Goal: Task Accomplishment & Management: Manage account settings

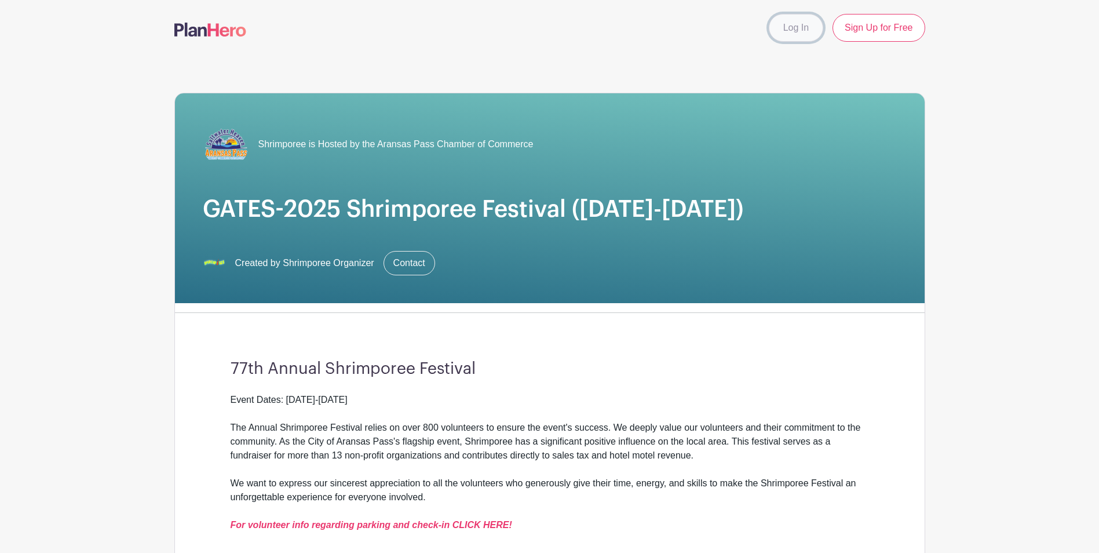
click at [804, 30] on link "Log In" at bounding box center [796, 28] width 54 height 28
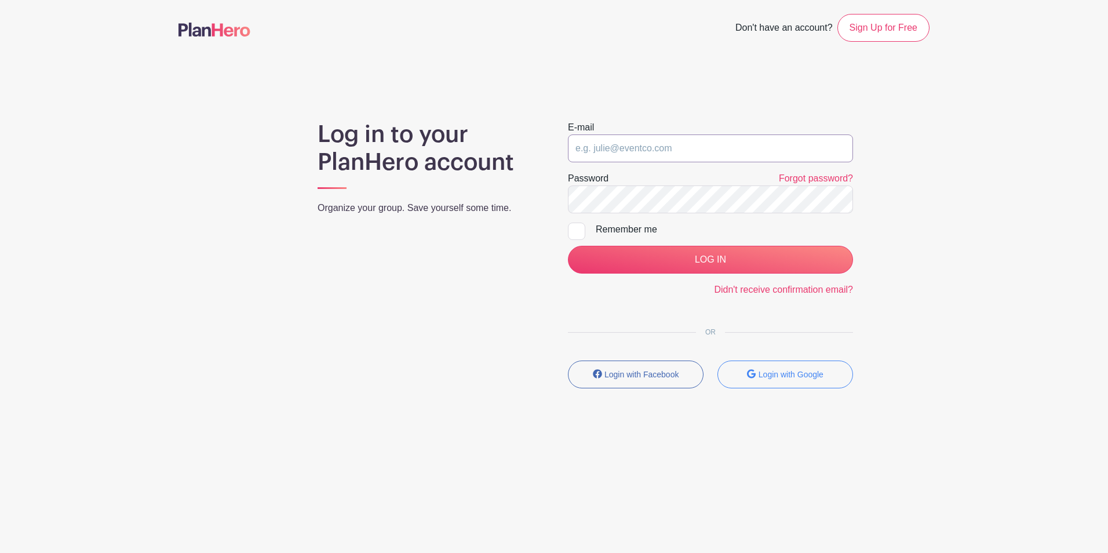
type input "marketing@aransaspass.org"
click at [697, 144] on input "marketing@aransaspass.org" at bounding box center [710, 148] width 285 height 28
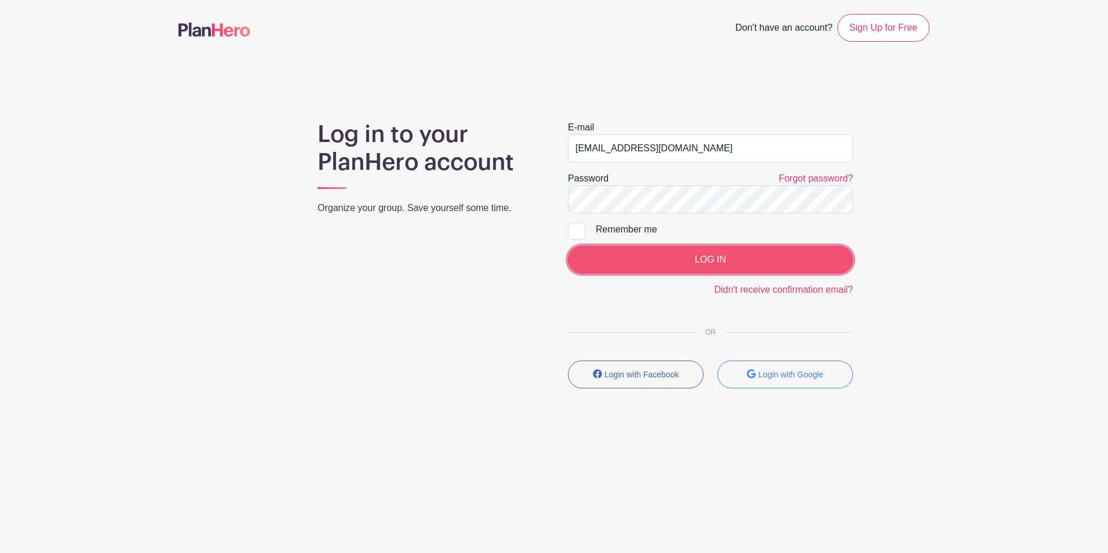
click at [662, 264] on input "LOG IN" at bounding box center [710, 260] width 285 height 28
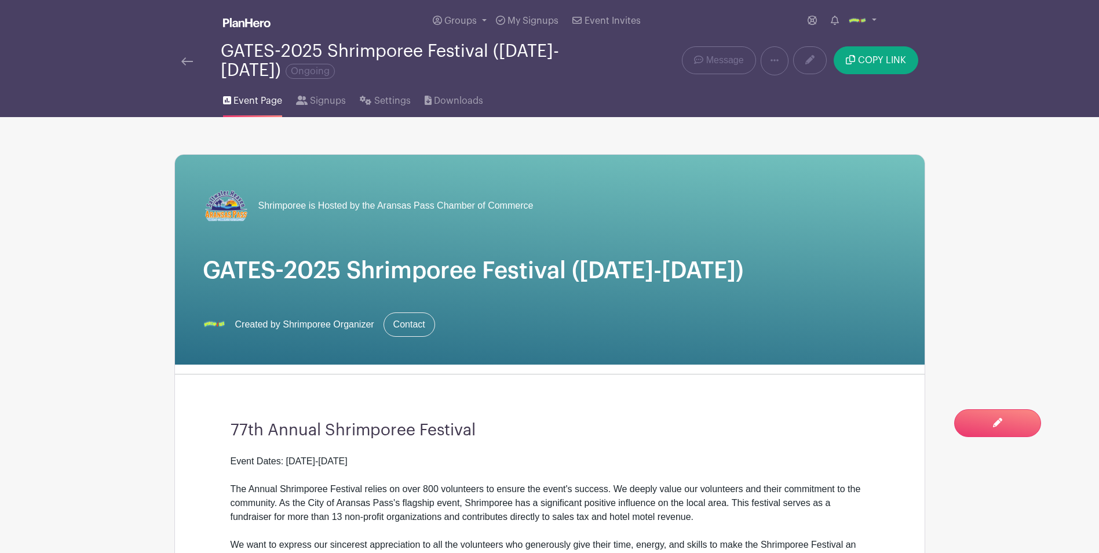
click at [195, 59] on div at bounding box center [200, 61] width 39 height 14
click at [188, 63] on img at bounding box center [187, 61] width 12 height 8
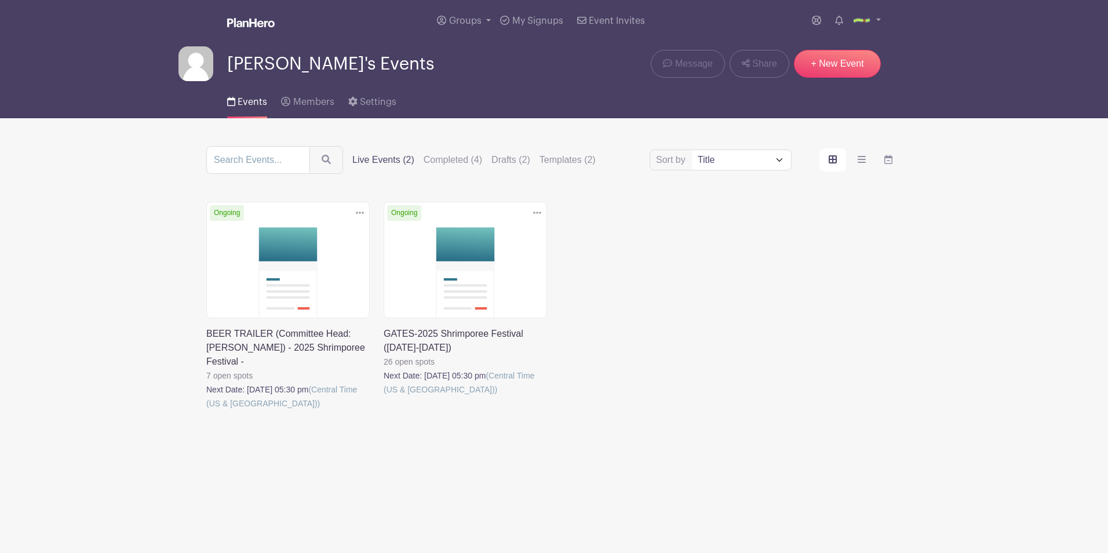
click at [206, 410] on link at bounding box center [206, 410] width 0 height 0
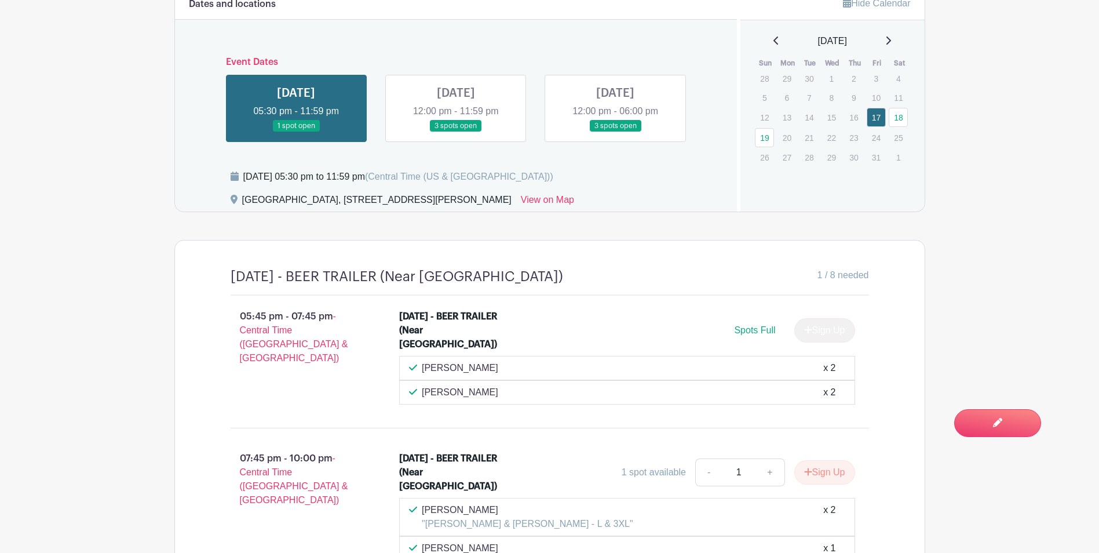
scroll to position [602, 0]
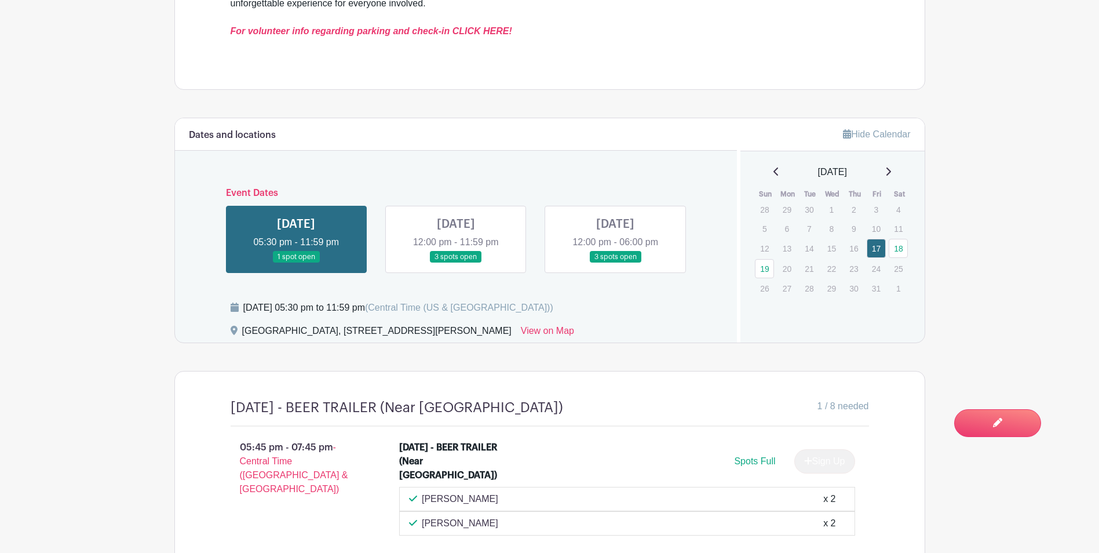
click at [456, 263] on link at bounding box center [456, 263] width 0 height 0
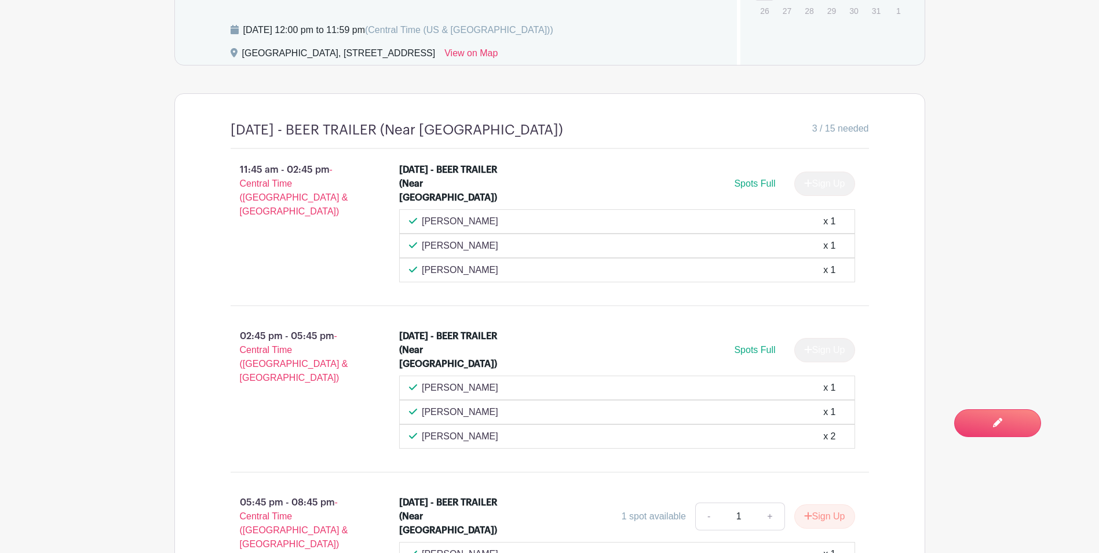
scroll to position [950, 0]
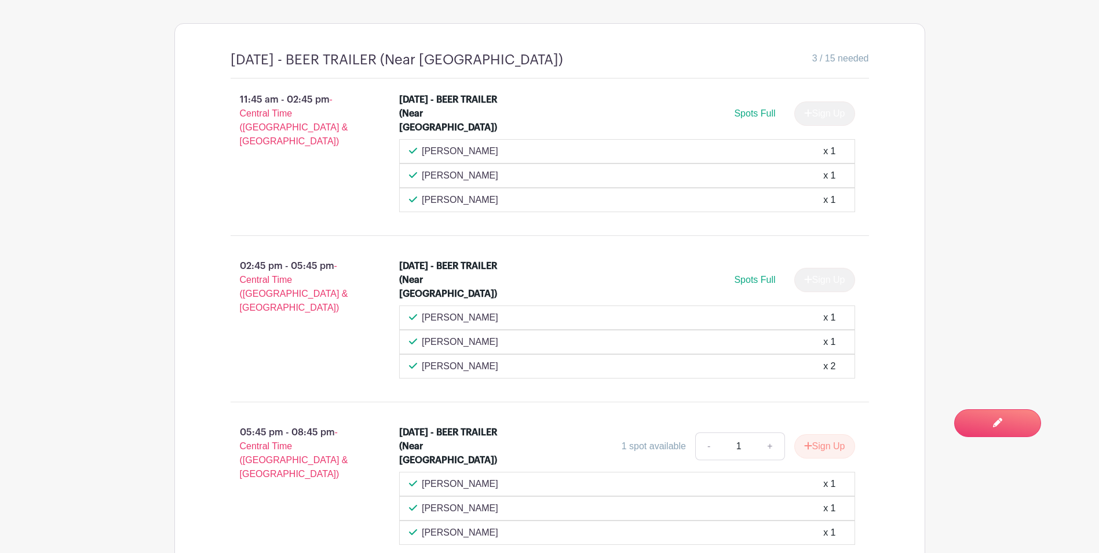
click at [808, 359] on div "Tammy Rushing x 2" at bounding box center [627, 366] width 436 height 14
click at [822, 359] on div "Tammy Rushing x 2" at bounding box center [627, 366] width 436 height 14
click at [451, 359] on p "Tammy Rushing" at bounding box center [460, 366] width 77 height 14
click at [827, 359] on div "x 2" at bounding box center [830, 366] width 12 height 14
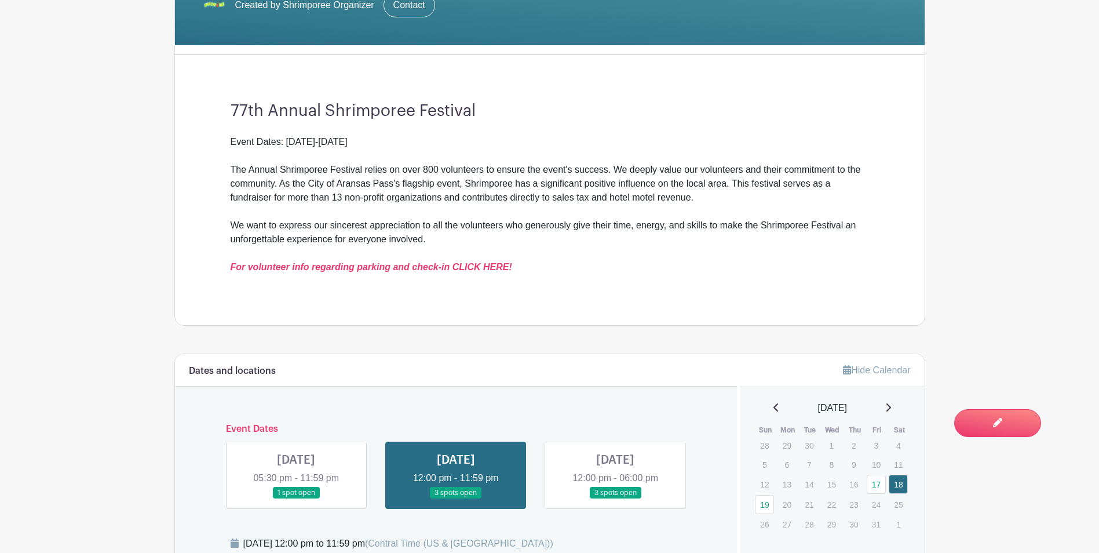
scroll to position [482, 0]
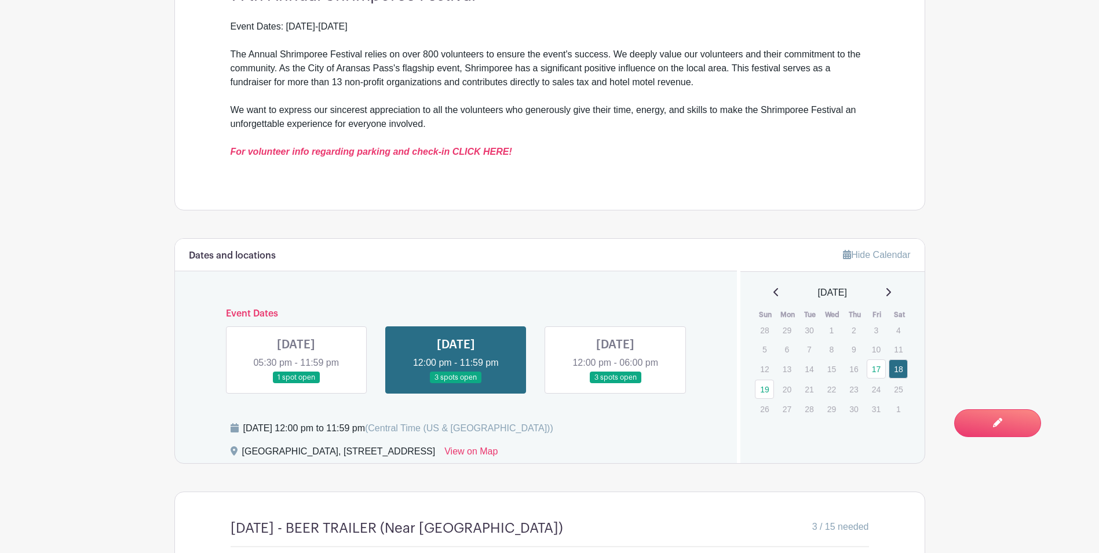
click at [456, 384] on link at bounding box center [456, 384] width 0 height 0
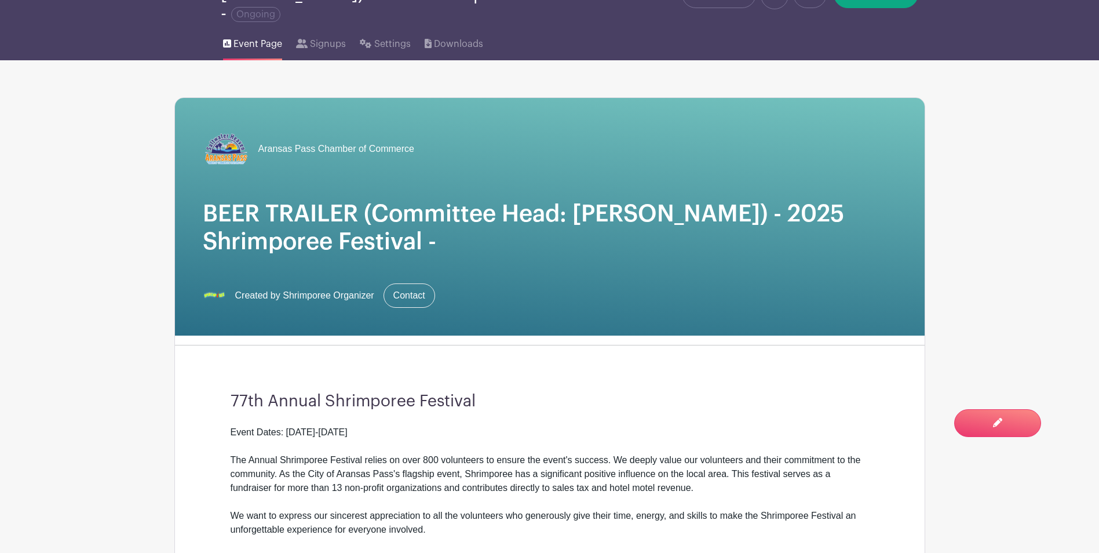
scroll to position [0, 0]
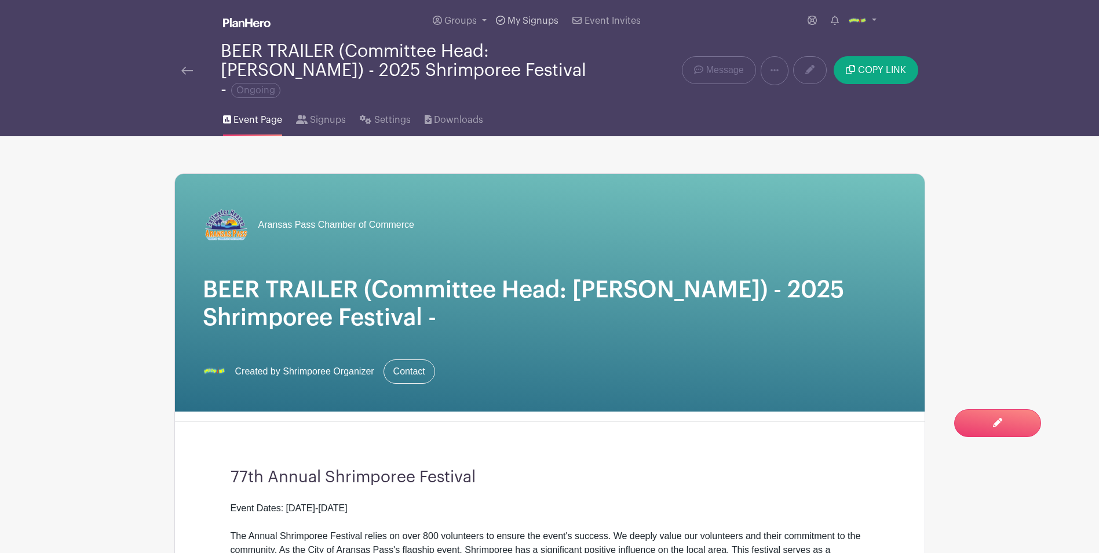
click at [550, 19] on span "My Signups" at bounding box center [533, 20] width 51 height 9
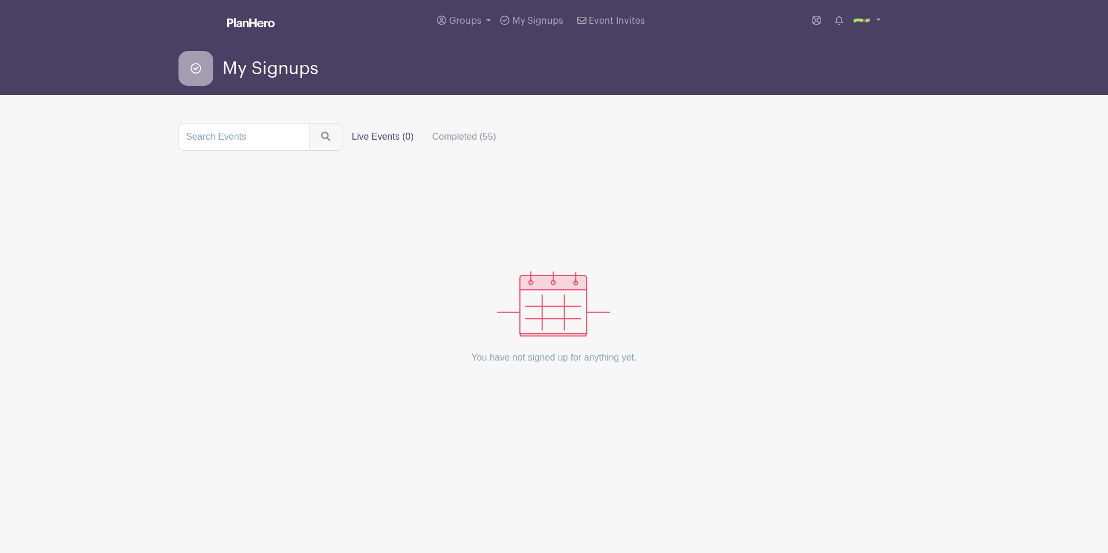
click at [367, 133] on label "Live Events (0)" at bounding box center [383, 136] width 81 height 23
click at [0, 0] on input "Live Events (0)" at bounding box center [0, 0] width 0 height 0
click at [367, 137] on label "Live Events (0)" at bounding box center [383, 136] width 81 height 23
click at [0, 0] on input "Live Events (0)" at bounding box center [0, 0] width 0 height 0
click at [370, 130] on label "Live Events (0)" at bounding box center [383, 136] width 81 height 23
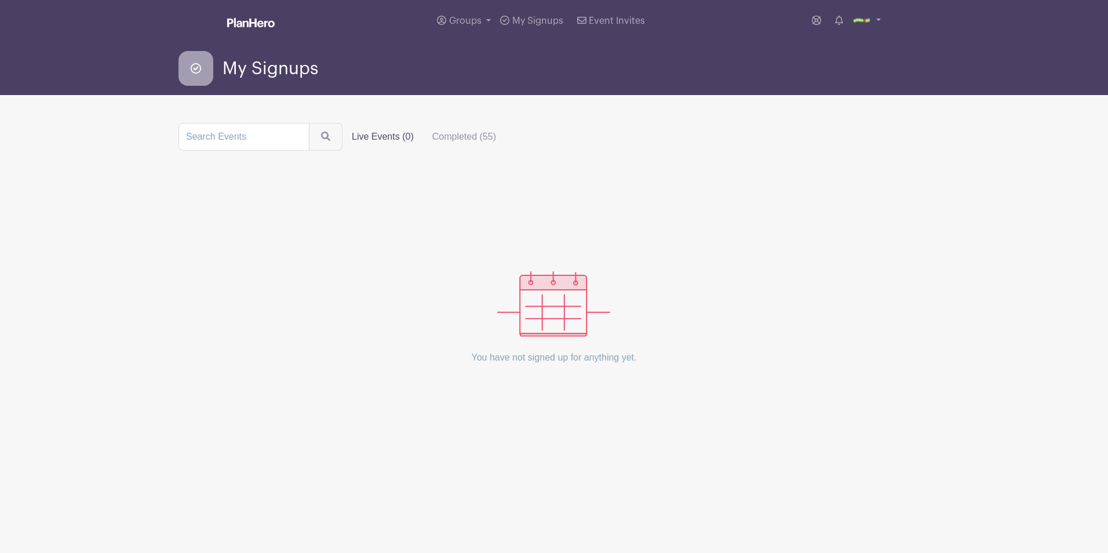
click at [0, 0] on input "Live Events (0)" at bounding box center [0, 0] width 0 height 0
click at [461, 17] on span "Groups" at bounding box center [465, 20] width 32 height 9
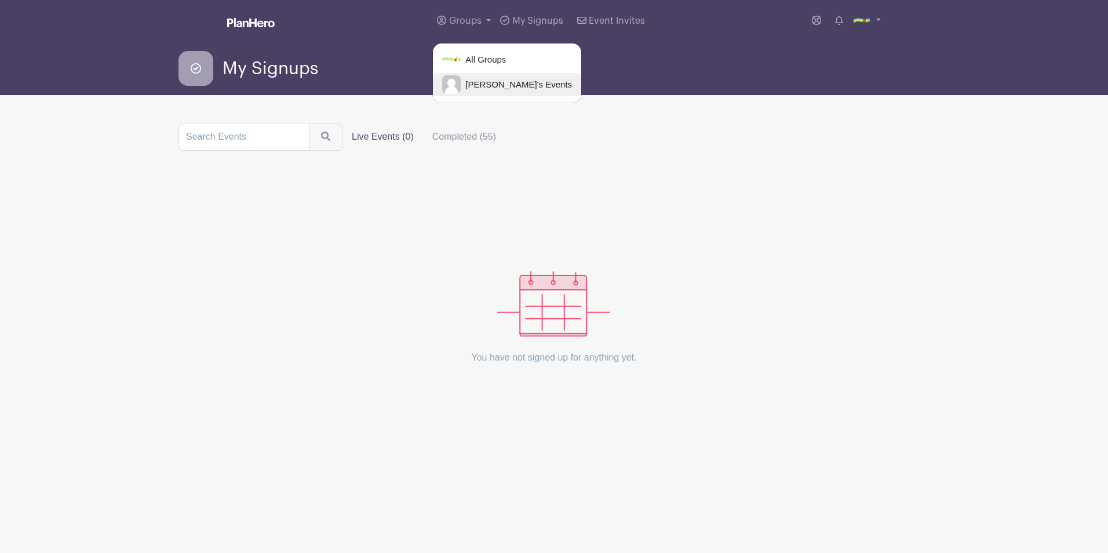
click at [472, 89] on span "[PERSON_NAME]'s Events" at bounding box center [516, 84] width 111 height 13
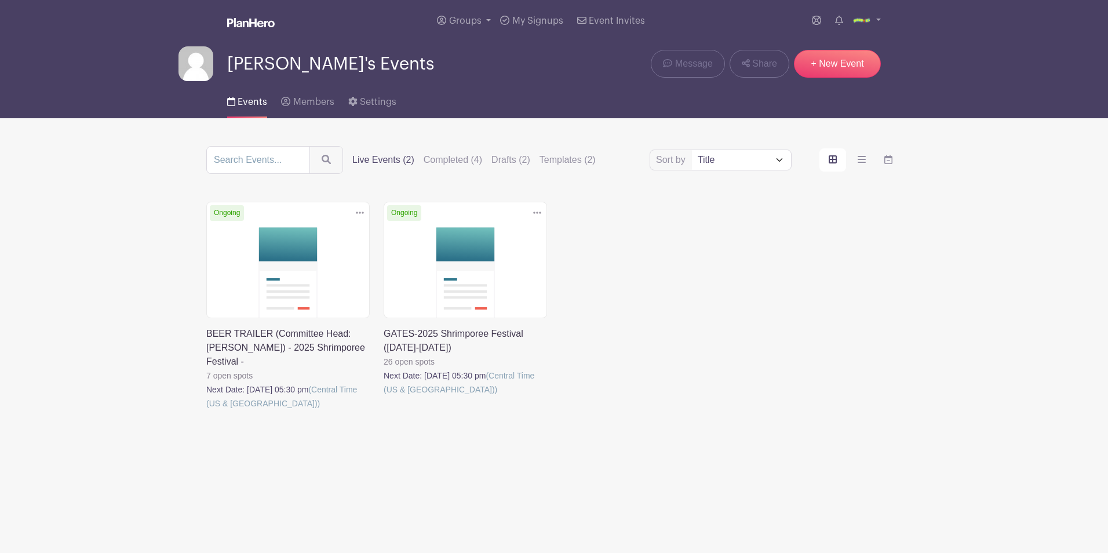
click at [206, 410] on link at bounding box center [206, 410] width 0 height 0
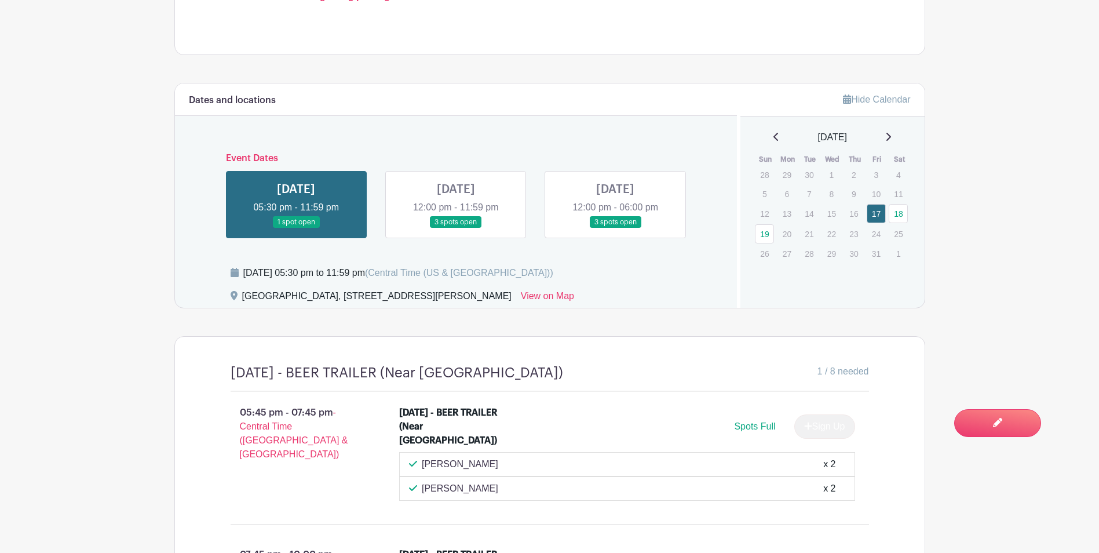
scroll to position [638, 0]
click at [456, 228] on link at bounding box center [456, 228] width 0 height 0
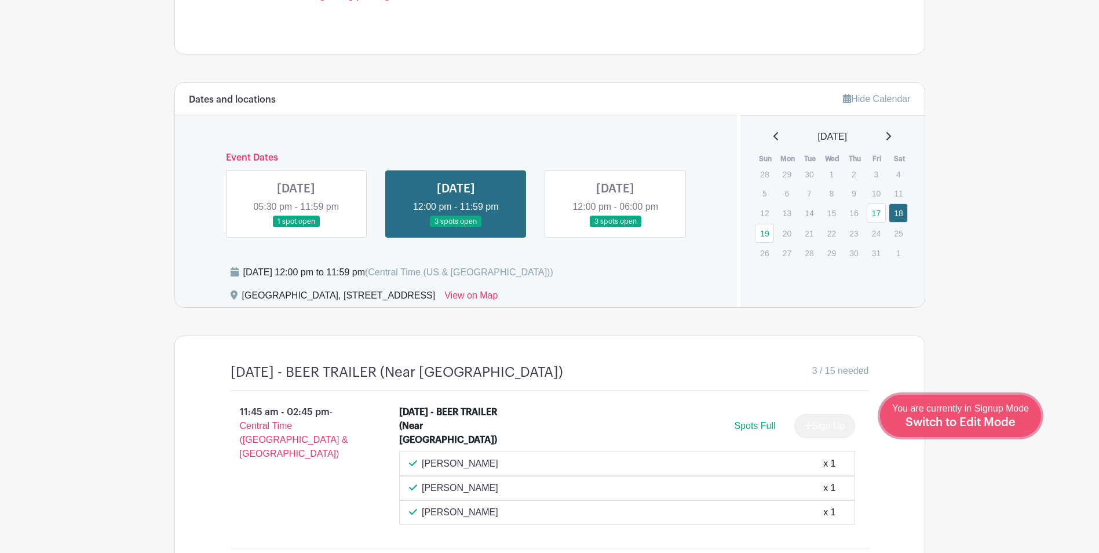
click at [1028, 430] on link "Edit Event You are currently in Signup Mode Switch to Edit Mode" at bounding box center [960, 416] width 161 height 42
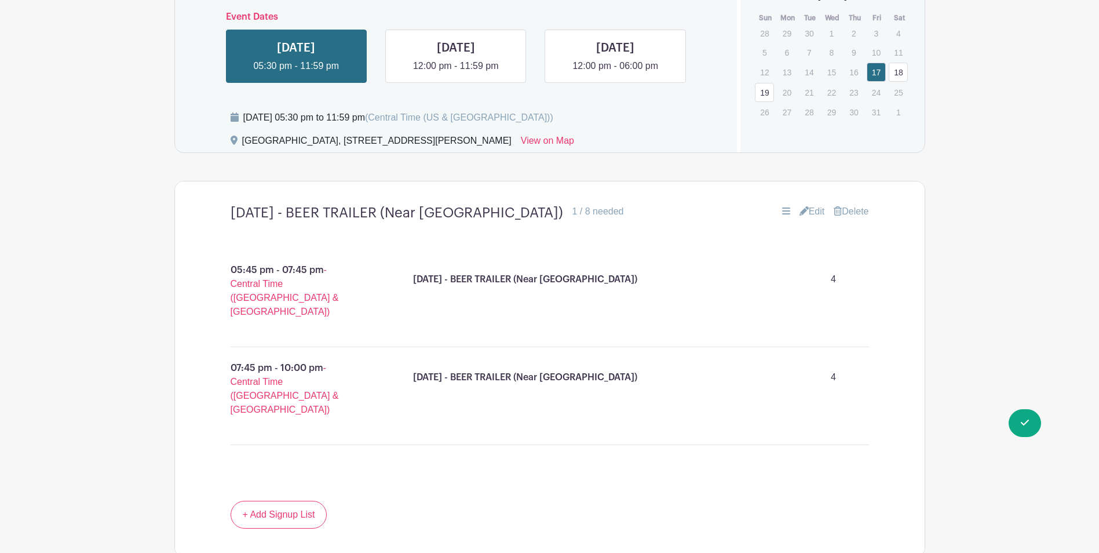
scroll to position [703, 0]
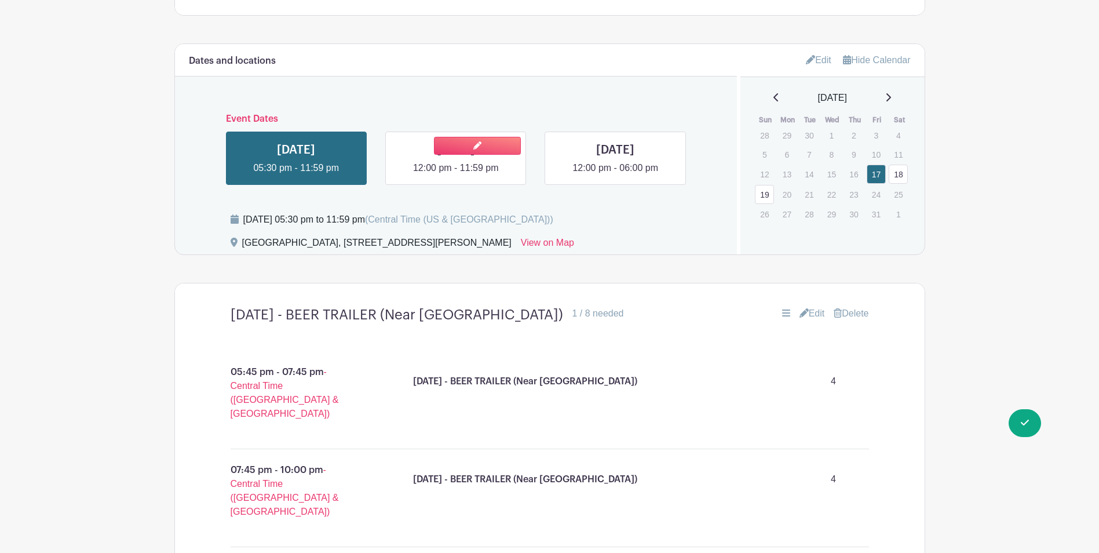
click at [456, 175] on link at bounding box center [456, 175] width 0 height 0
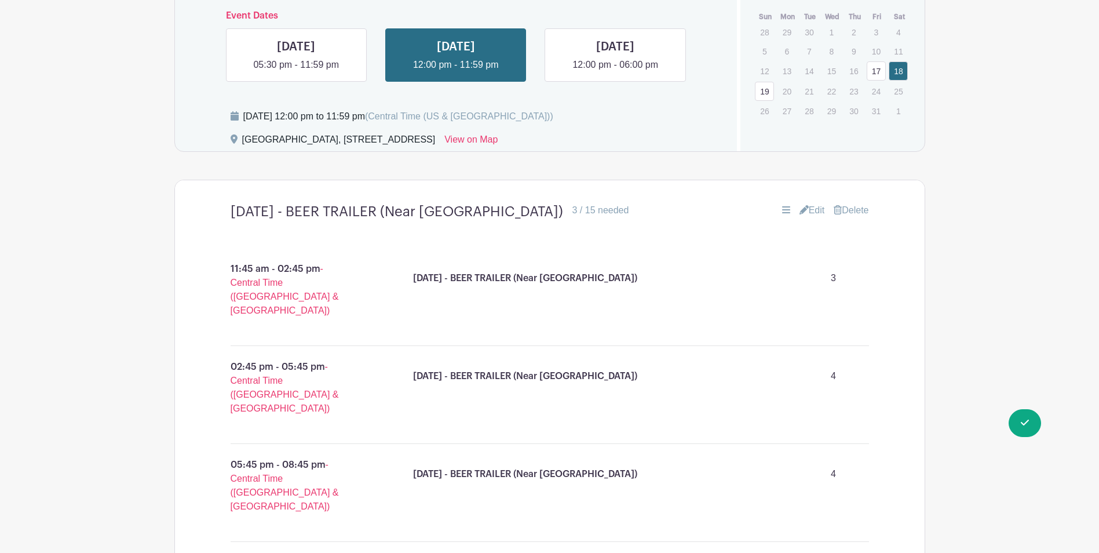
scroll to position [819, 0]
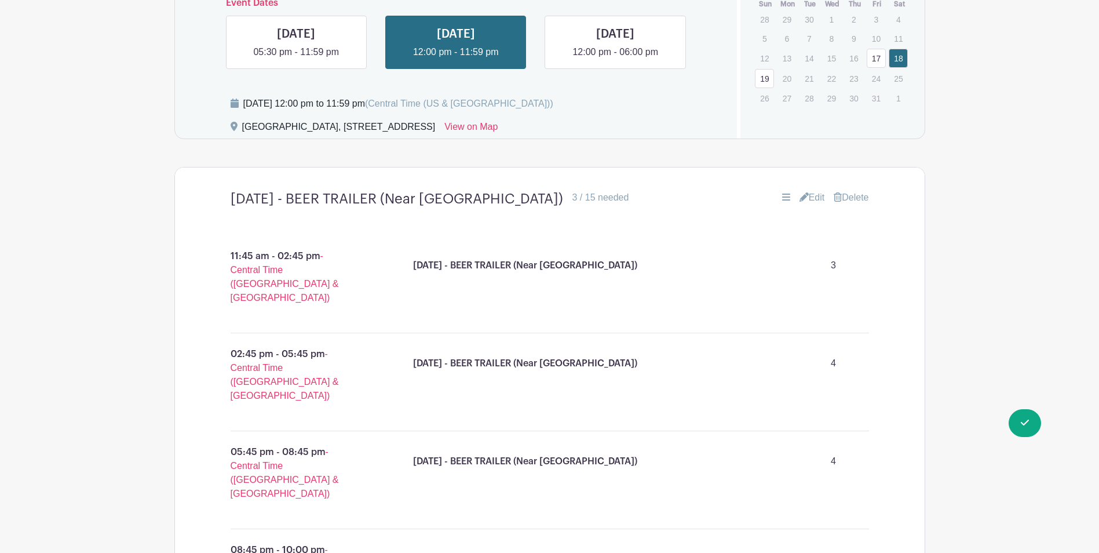
click at [807, 191] on link "Edit" at bounding box center [813, 198] width 26 height 14
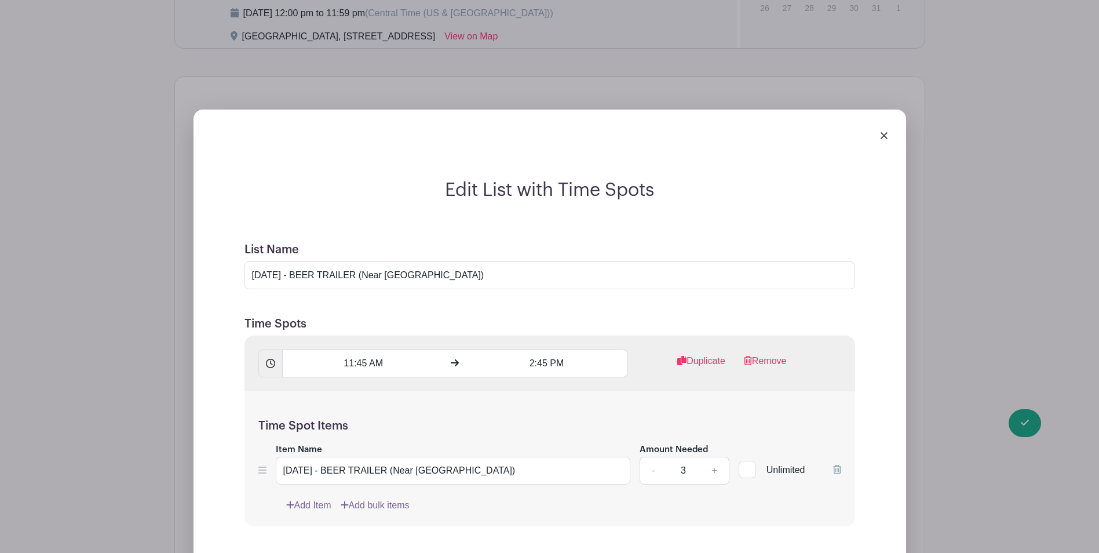
scroll to position [761, 0]
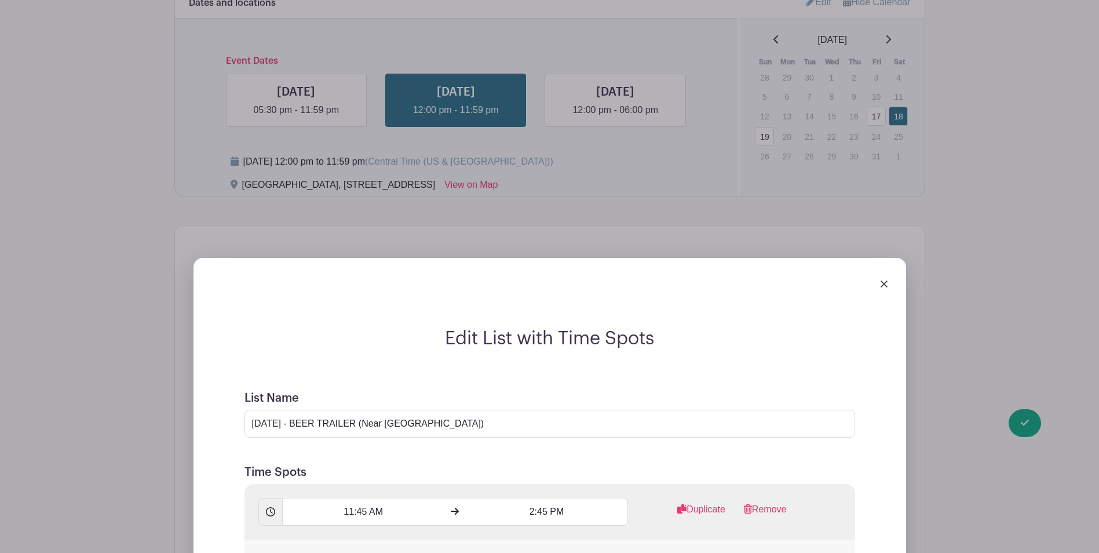
click at [879, 267] on div at bounding box center [550, 283] width 694 height 32
click at [884, 281] on img at bounding box center [884, 284] width 7 height 7
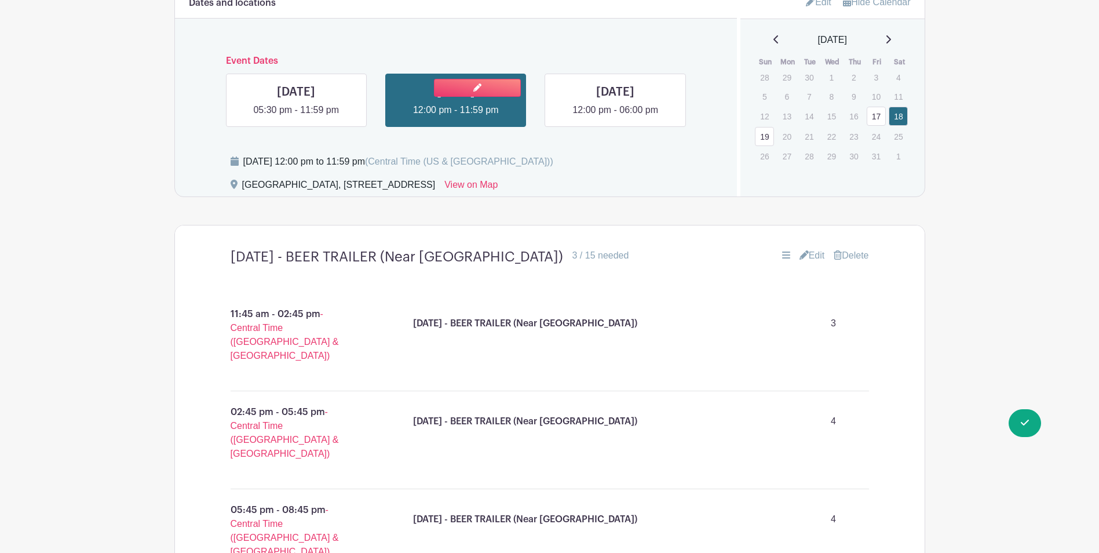
click at [456, 117] on link at bounding box center [456, 117] width 0 height 0
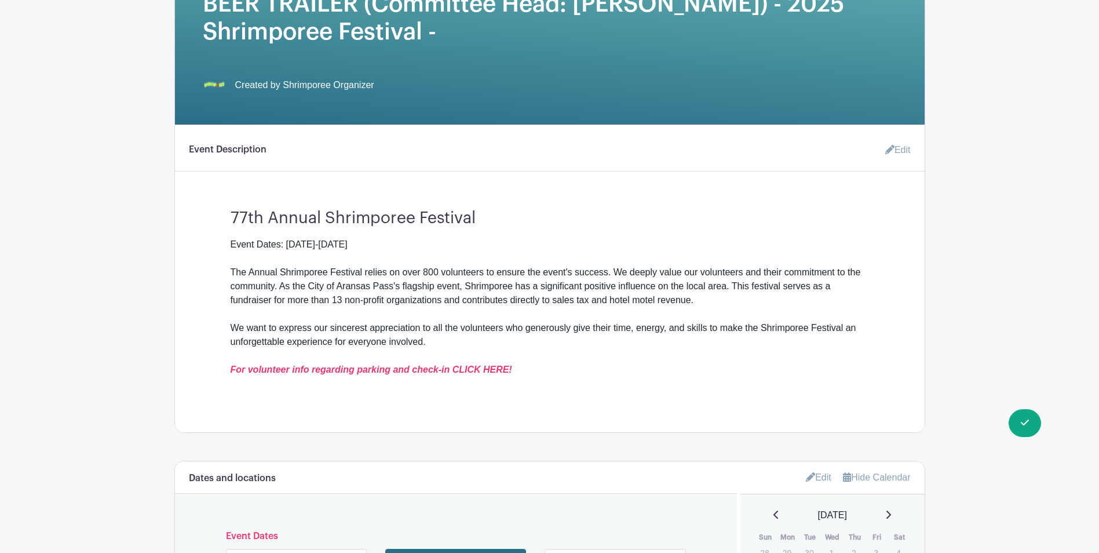
scroll to position [355, 0]
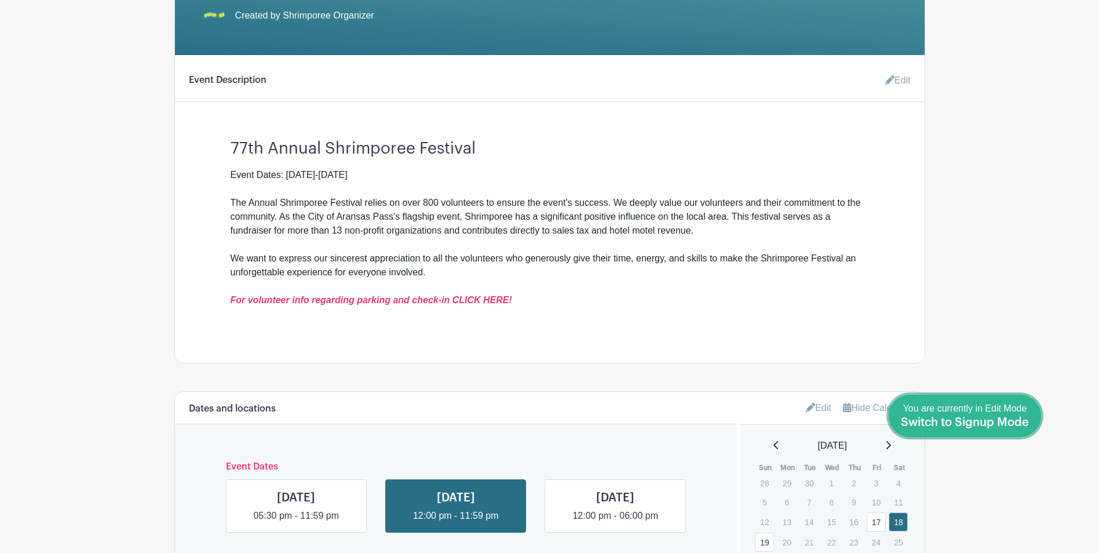
click at [1018, 427] on span "Switch to Signup Mode" at bounding box center [965, 423] width 128 height 12
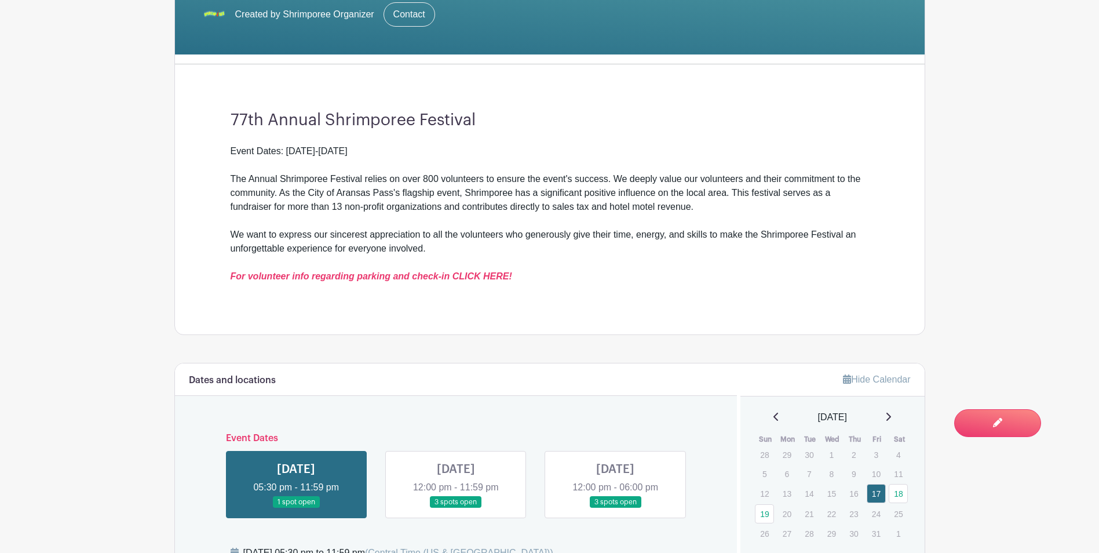
scroll to position [522, 0]
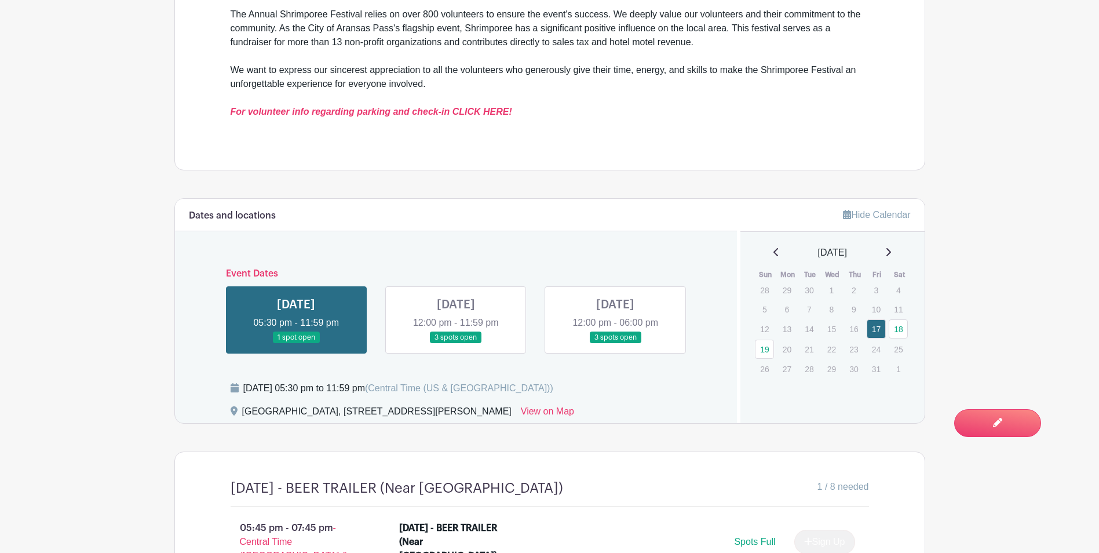
click at [456, 344] on link at bounding box center [456, 344] width 0 height 0
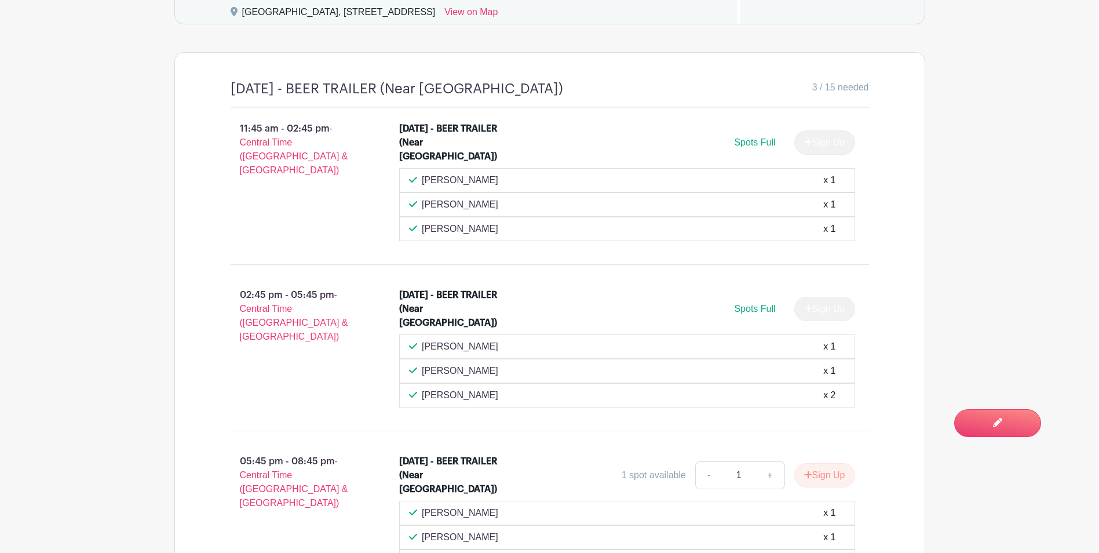
scroll to position [927, 0]
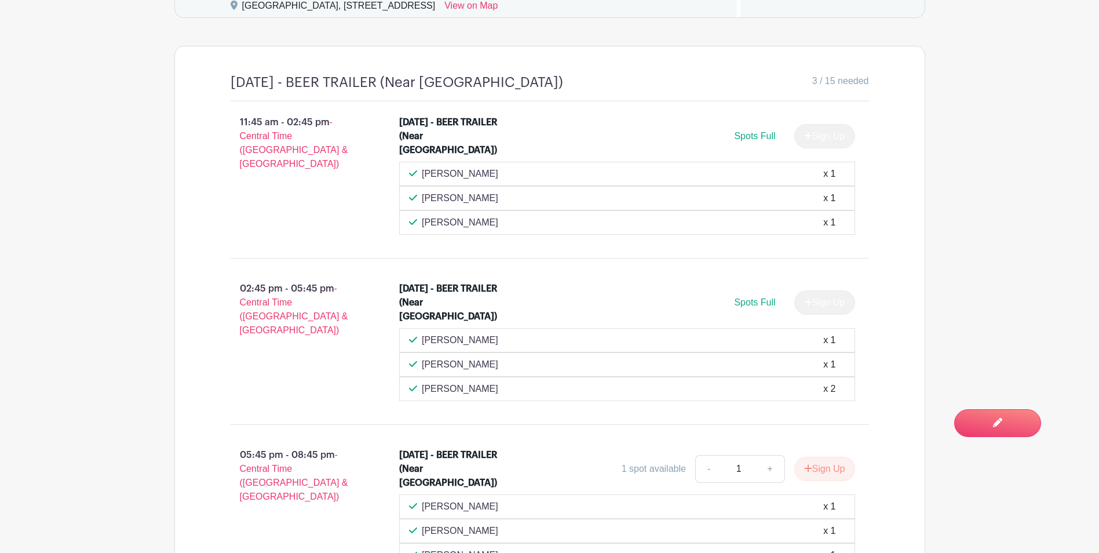
click at [431, 382] on p "Tammy Rushing" at bounding box center [460, 389] width 77 height 14
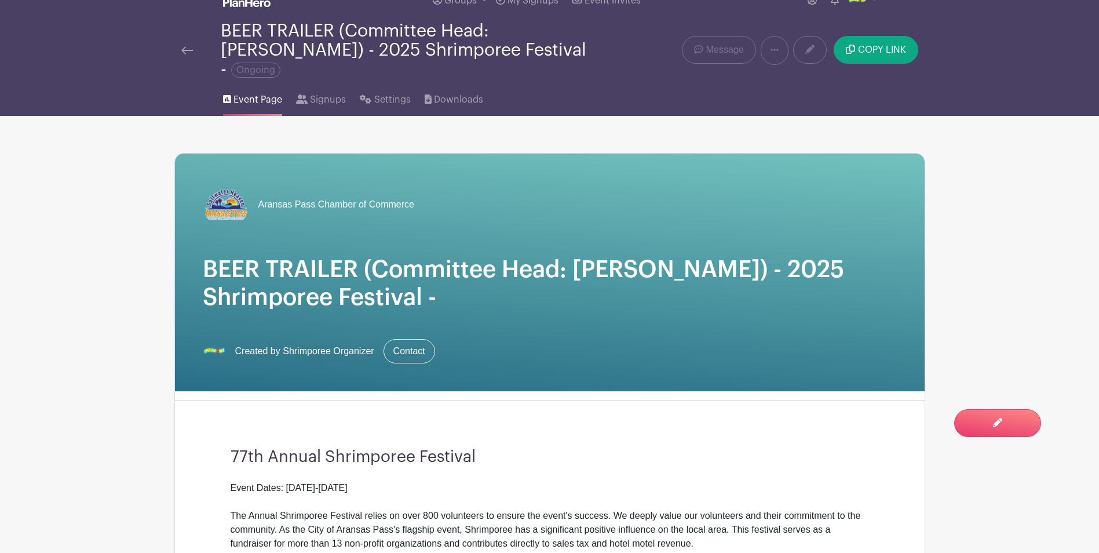
scroll to position [0, 0]
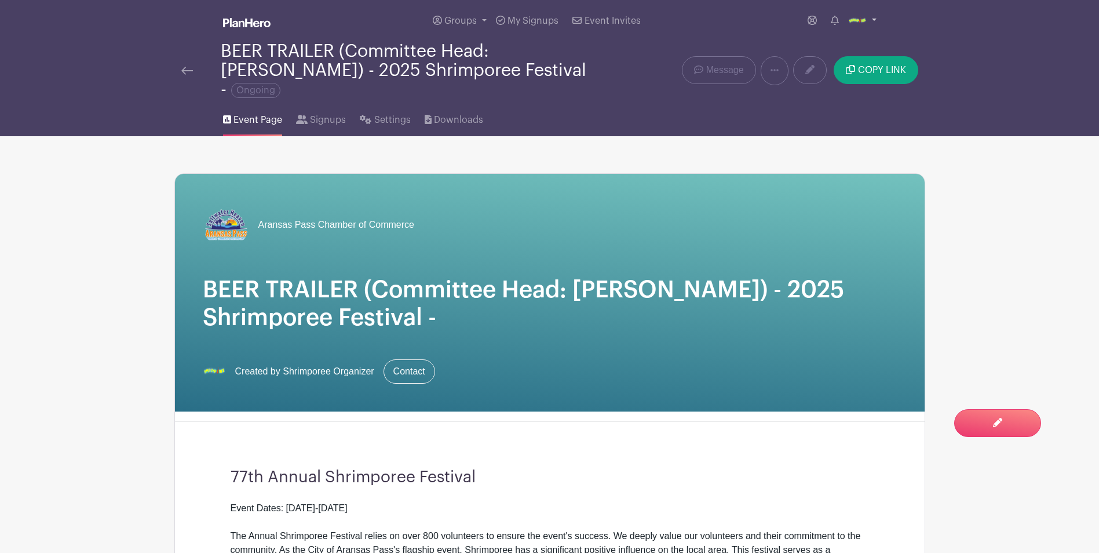
click at [856, 21] on img at bounding box center [857, 21] width 19 height 19
click at [301, 115] on icon at bounding box center [302, 119] width 12 height 9
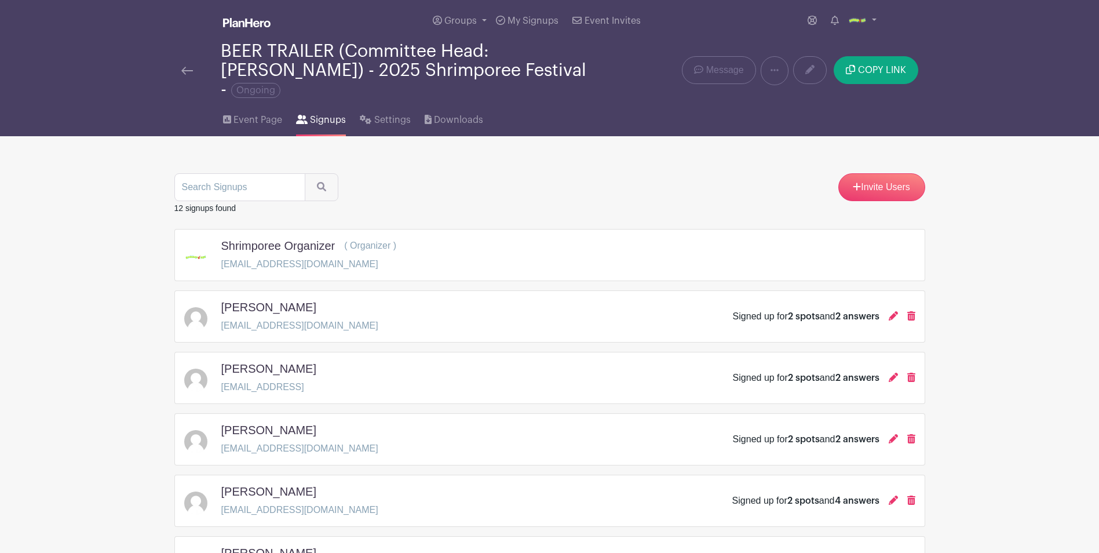
click at [338, 364] on div "Tammy Rushing tdarushing@gmail.con Signed up for 2 spots and 2 answers" at bounding box center [549, 378] width 731 height 32
click at [912, 373] on link at bounding box center [912, 378] width 8 height 10
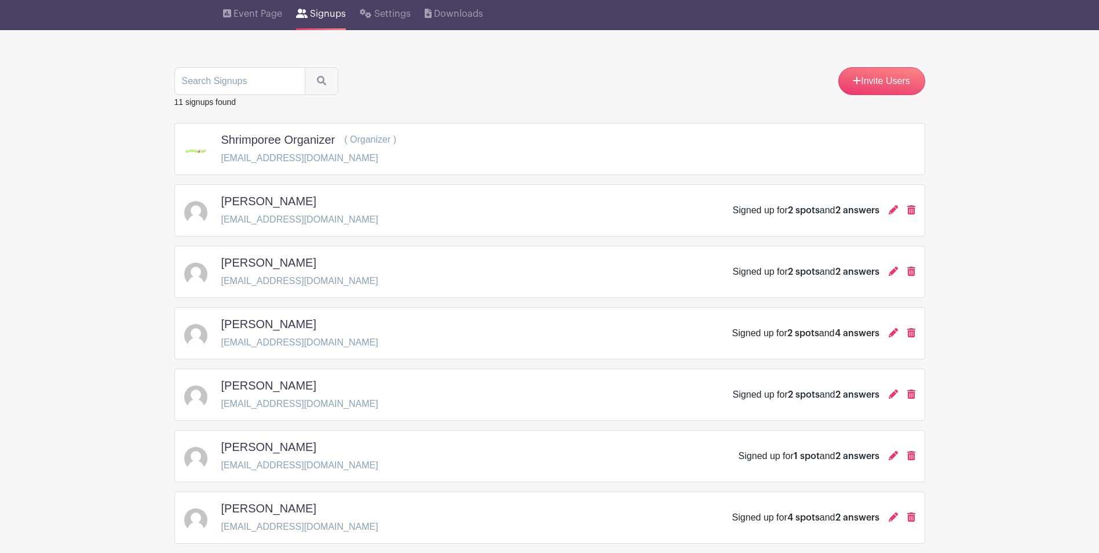
scroll to position [192, 0]
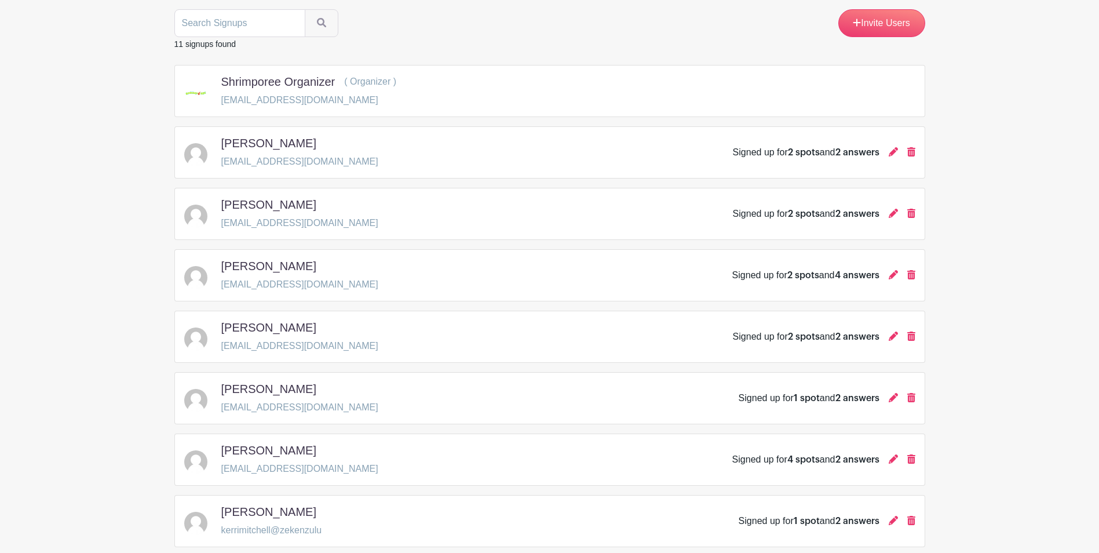
drag, startPoint x: 910, startPoint y: 376, endPoint x: 621, endPoint y: 113, distance: 391.0
click at [910, 393] on icon at bounding box center [912, 397] width 8 height 9
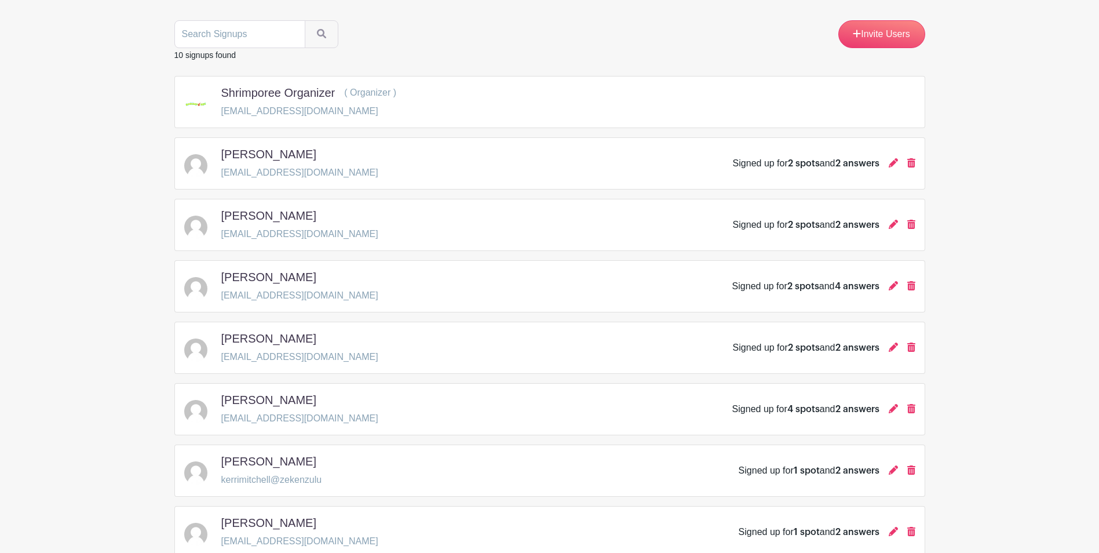
scroll to position [0, 0]
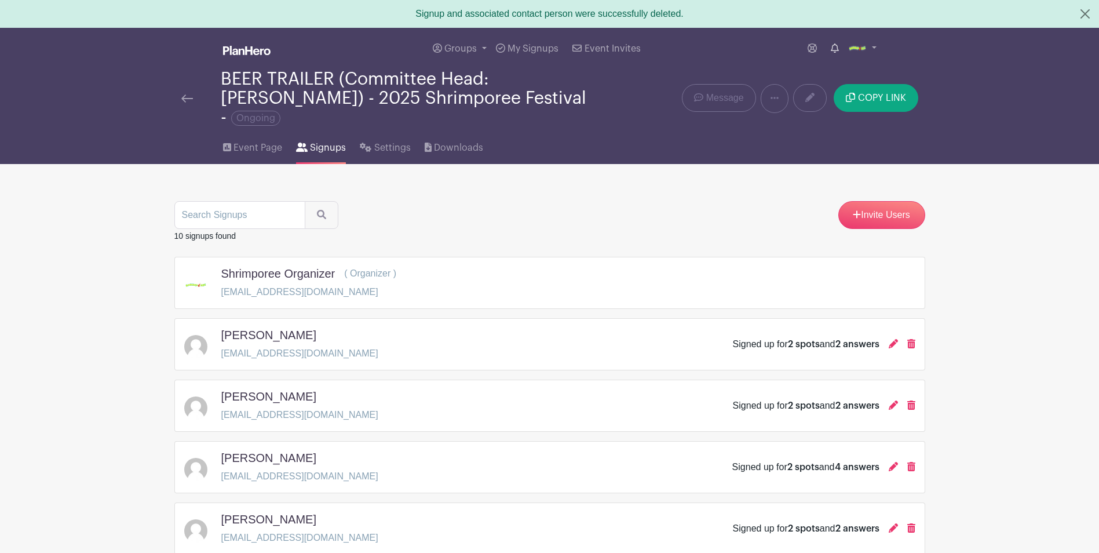
click at [838, 52] on icon at bounding box center [835, 47] width 8 height 9
click at [761, 143] on div "Event Page Signups Settings Downloads" at bounding box center [549, 145] width 765 height 37
click at [657, 164] on div "Invite Users 10 signups found Shrimporee Organizer ( Organizer ) marketing@aran…" at bounding box center [549, 513] width 751 height 698
click at [261, 141] on span "Event Page" at bounding box center [258, 148] width 49 height 14
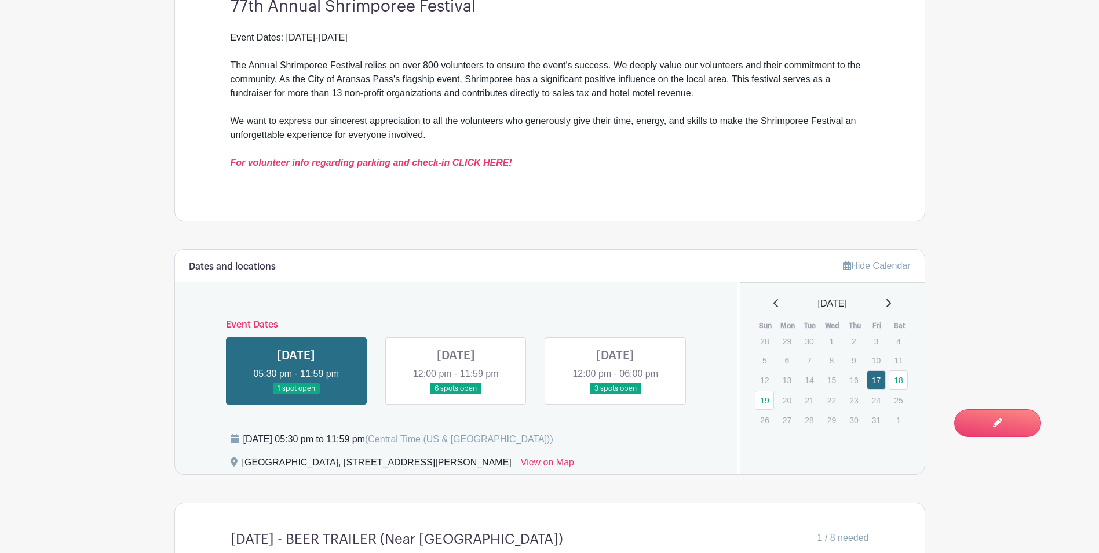
scroll to position [580, 0]
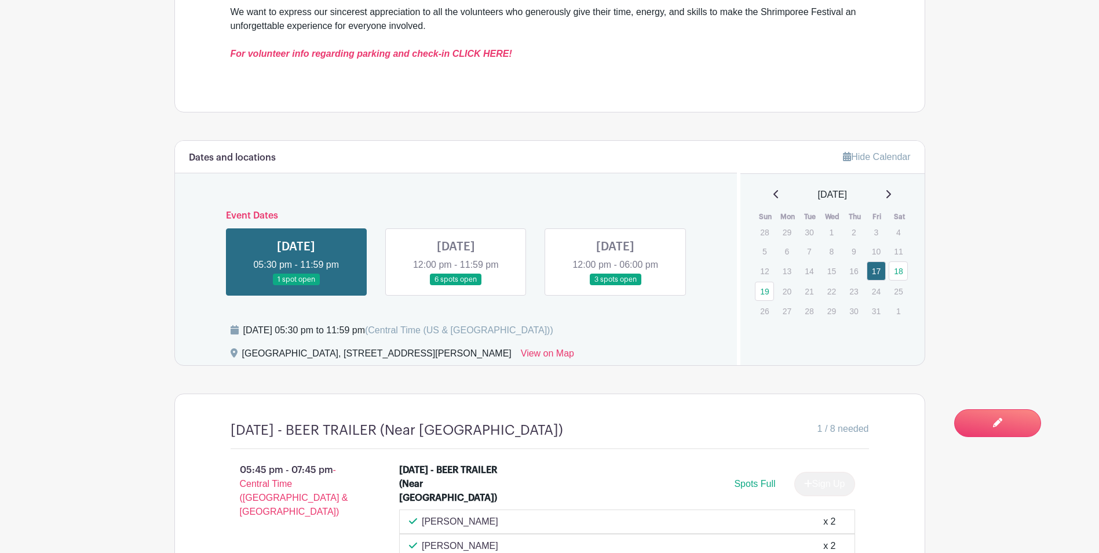
click at [114, 293] on main "Groups All Groups [PERSON_NAME]'s Events My Signups Event Invites My account Lo…" at bounding box center [549, 313] width 1099 height 1787
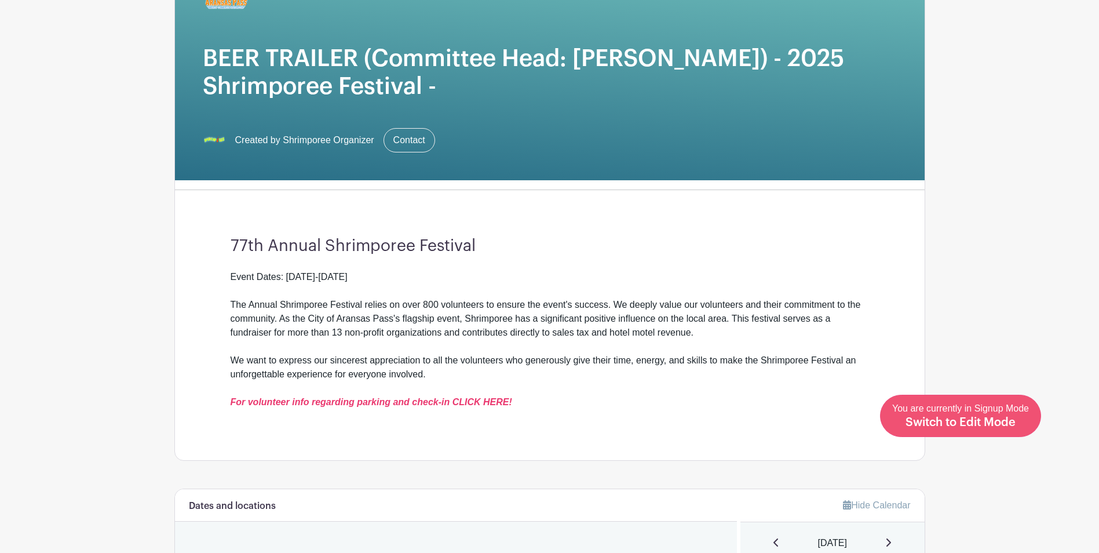
scroll to position [232, 0]
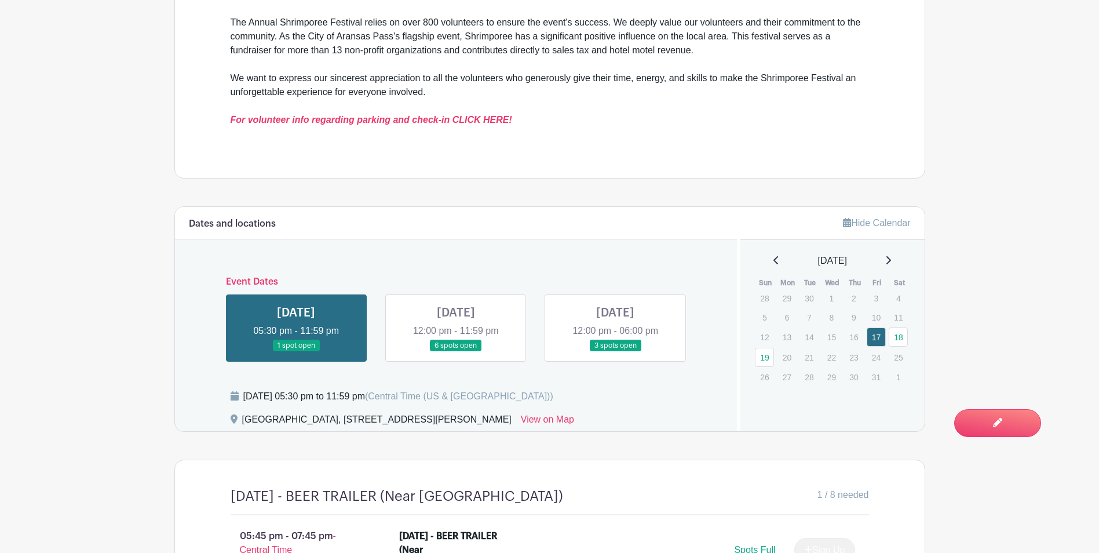
scroll to position [522, 0]
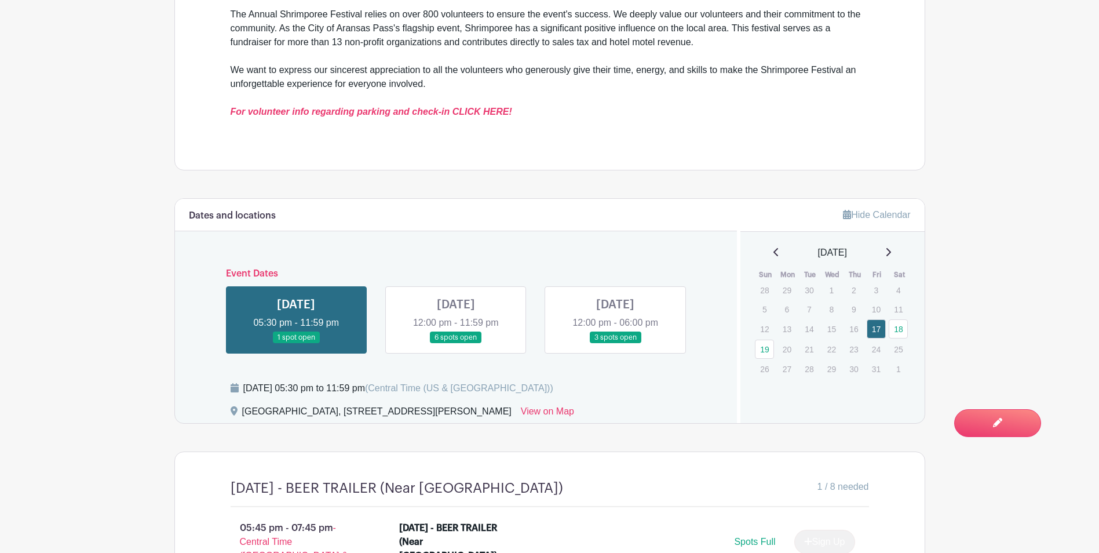
click at [82, 245] on main "Groups All Groups [PERSON_NAME]'s Events My Signups Event Invites My account Lo…" at bounding box center [549, 355] width 1099 height 1754
click at [135, 302] on main "Groups All Groups [PERSON_NAME]'s Events My Signups Event Invites My account Lo…" at bounding box center [549, 355] width 1099 height 1754
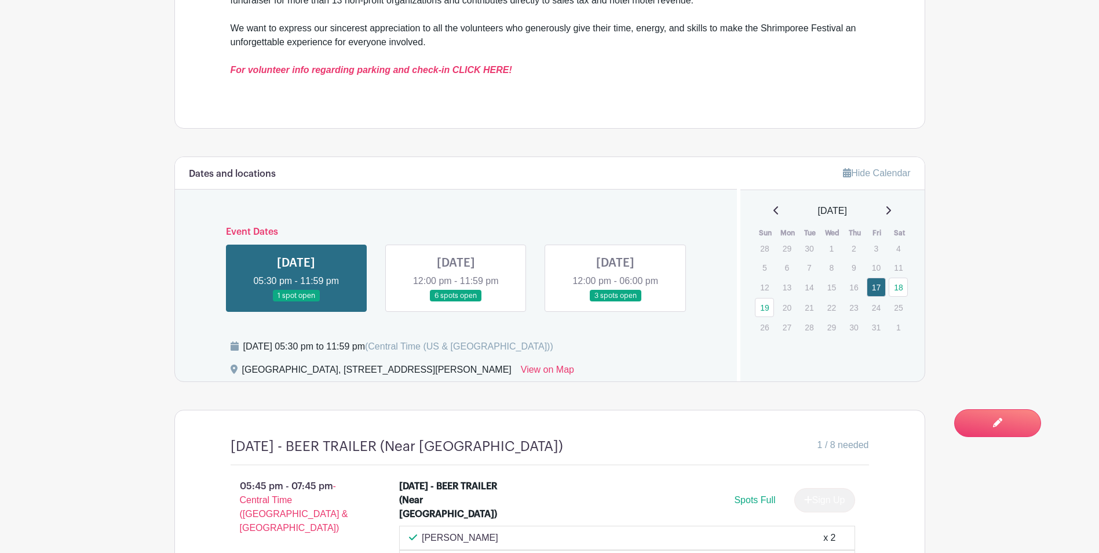
scroll to position [580, 0]
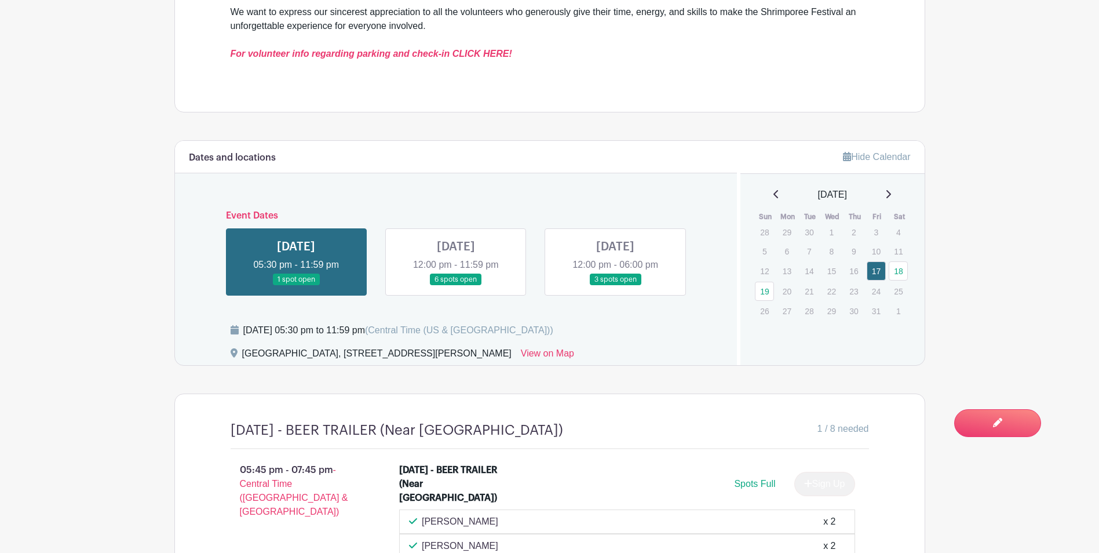
click at [93, 157] on main "Groups All Groups [PERSON_NAME]'s Events My Signups Event Invites My account Lo…" at bounding box center [549, 297] width 1099 height 1754
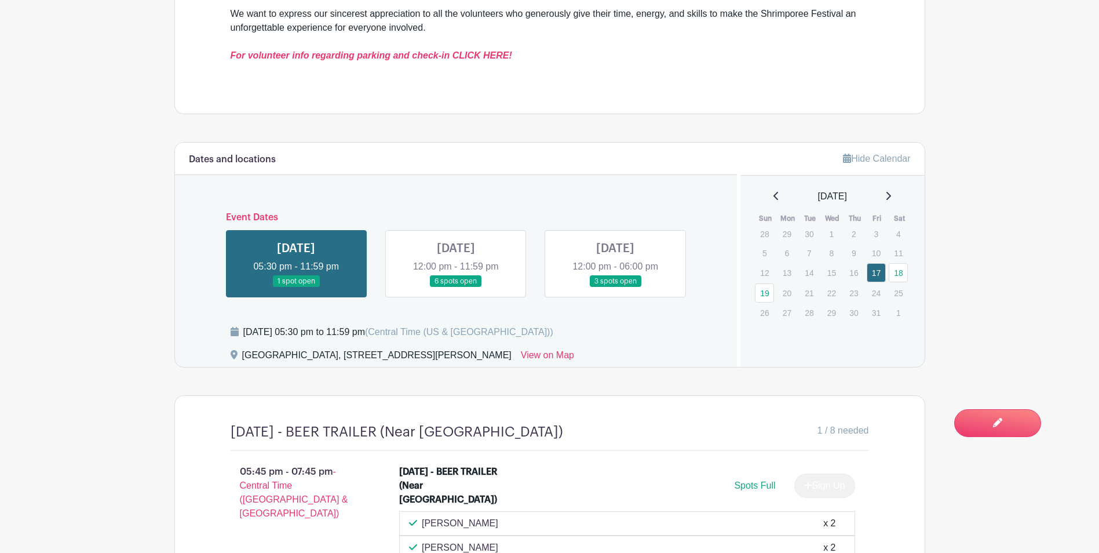
click at [125, 387] on main "Groups All Groups [PERSON_NAME]'s Events My Signups Event Invites My account Lo…" at bounding box center [549, 315] width 1099 height 1787
click at [296, 287] on link at bounding box center [296, 287] width 0 height 0
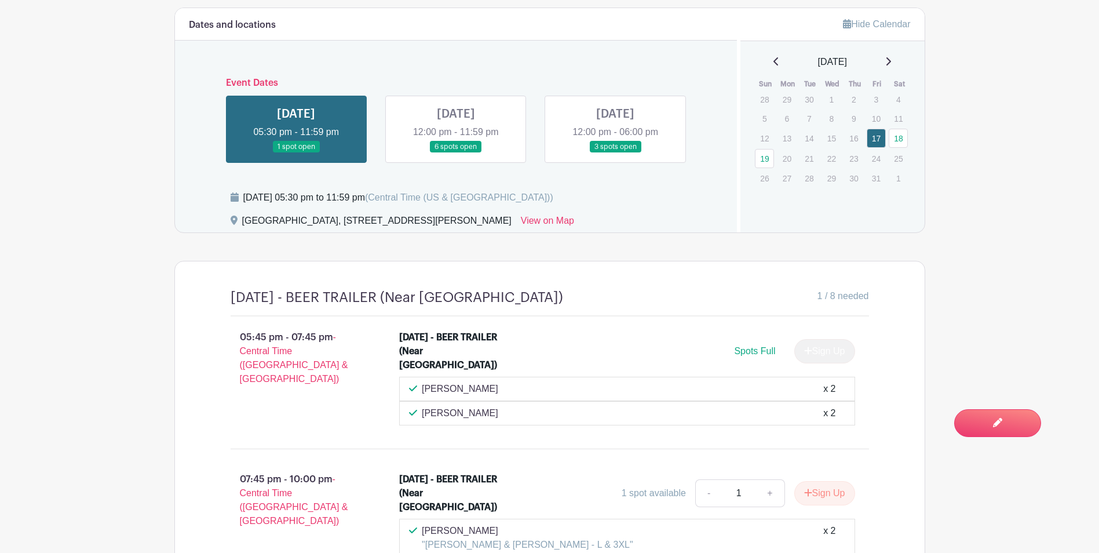
scroll to position [520, 0]
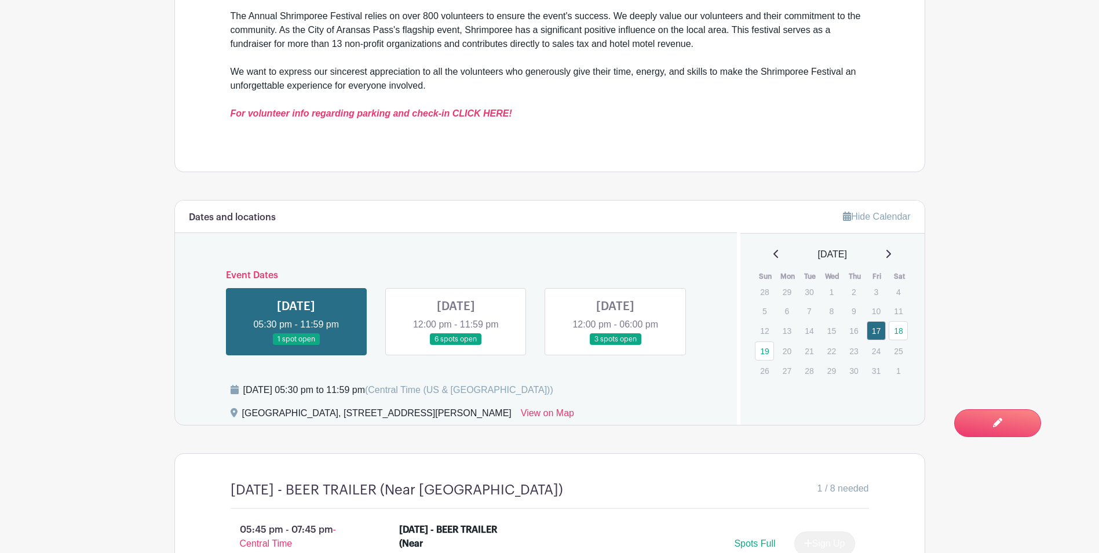
click at [456, 345] on link at bounding box center [456, 345] width 0 height 0
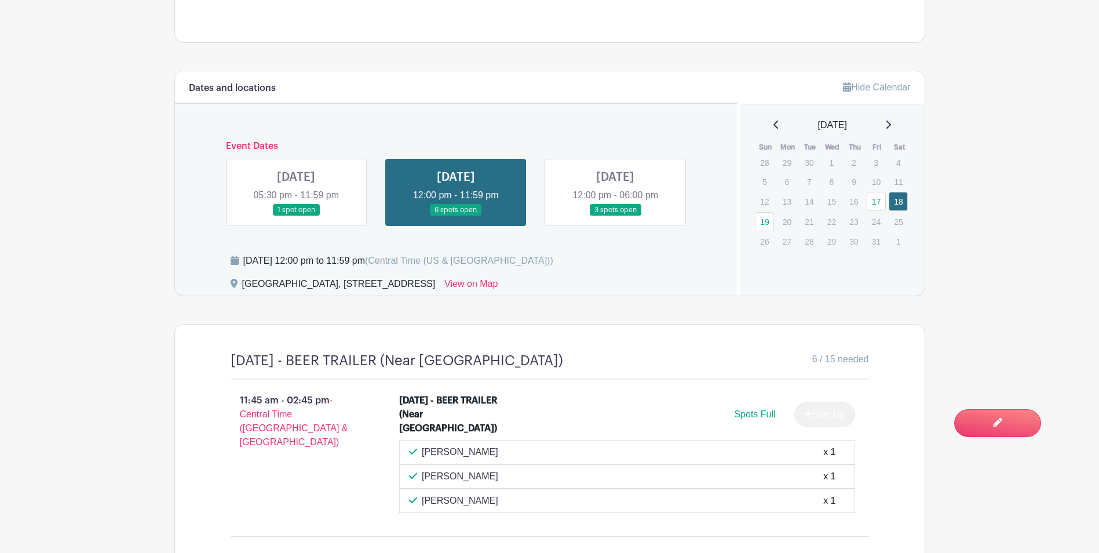
scroll to position [520, 0]
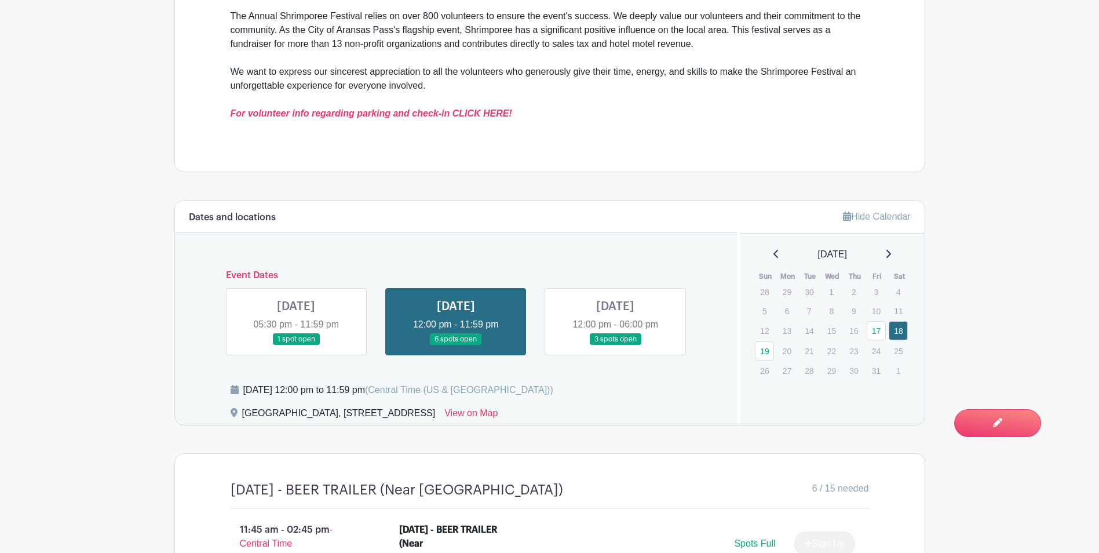
click at [615, 345] on link at bounding box center [615, 345] width 0 height 0
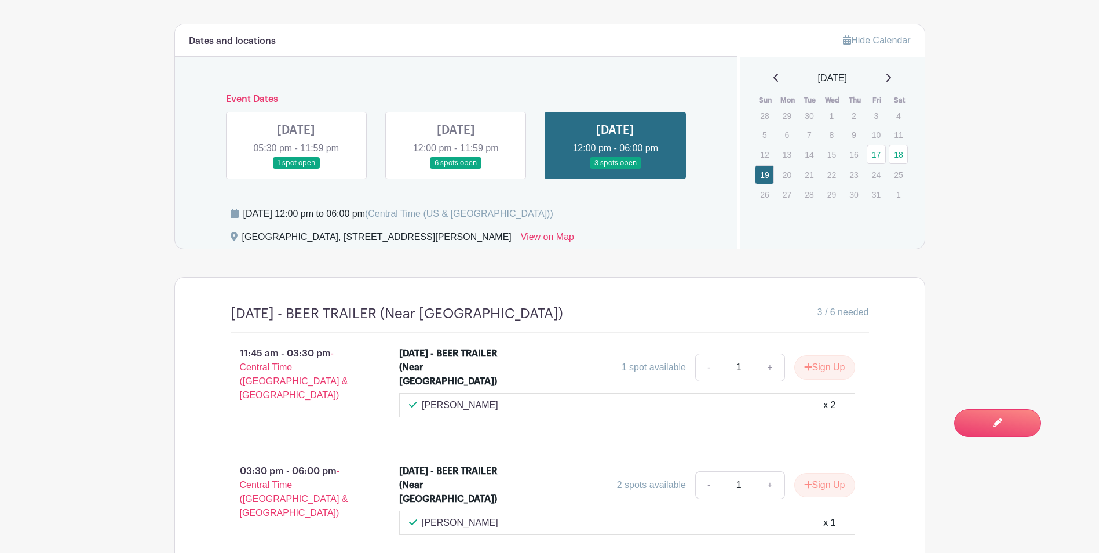
scroll to position [694, 0]
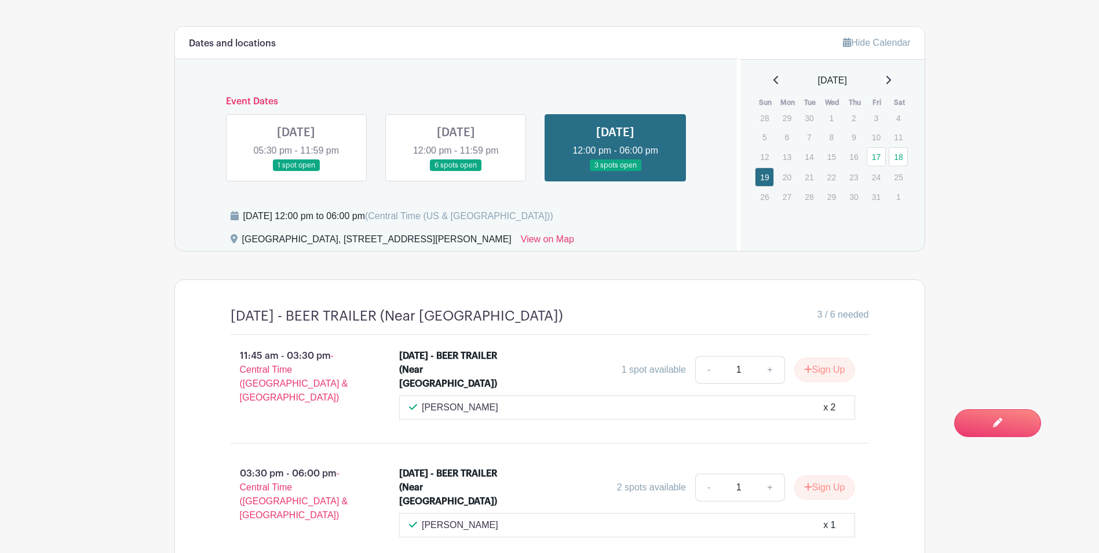
click at [165, 178] on main "Groups All Groups [PERSON_NAME]'s Events My Signups Event Invites My account Lo…" at bounding box center [549, 151] width 1099 height 1691
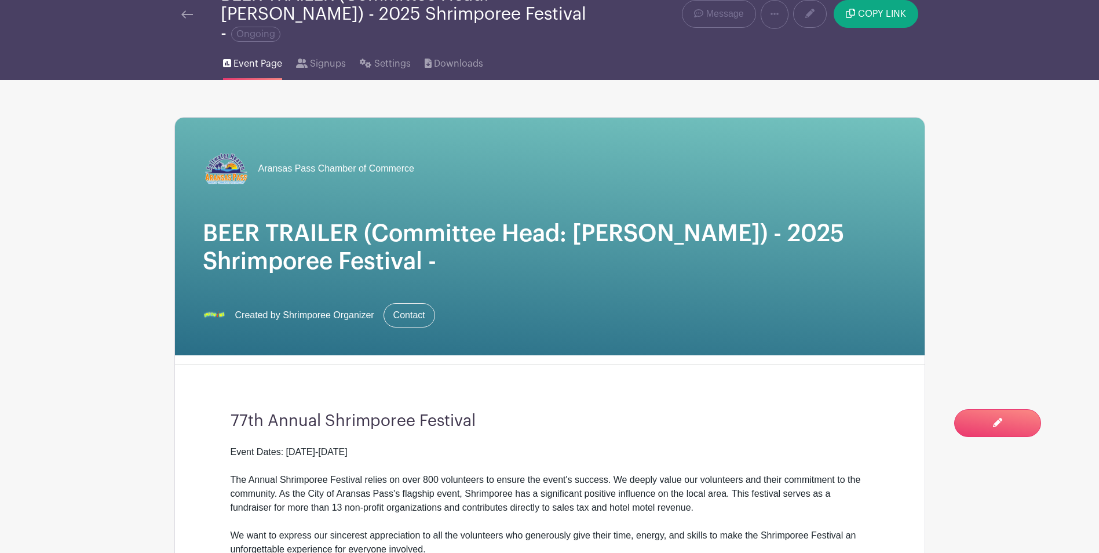
scroll to position [0, 0]
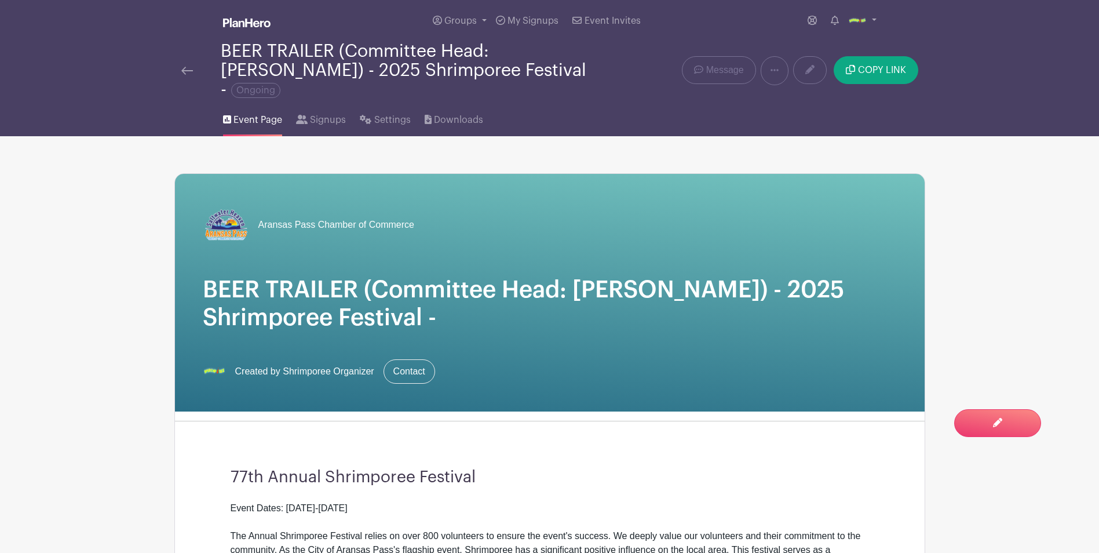
click at [834, 22] on icon at bounding box center [835, 20] width 8 height 9
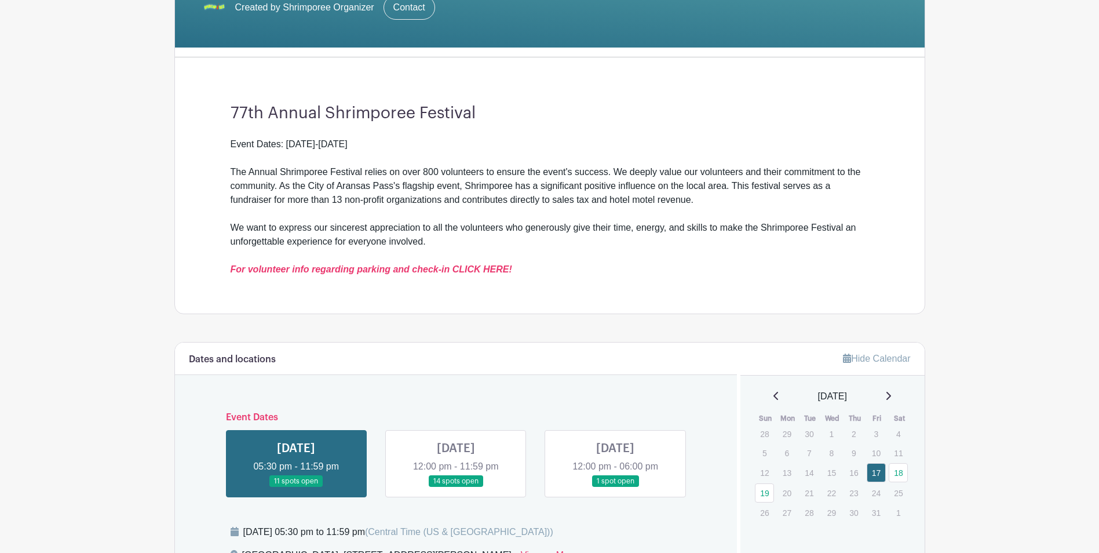
scroll to position [290, 0]
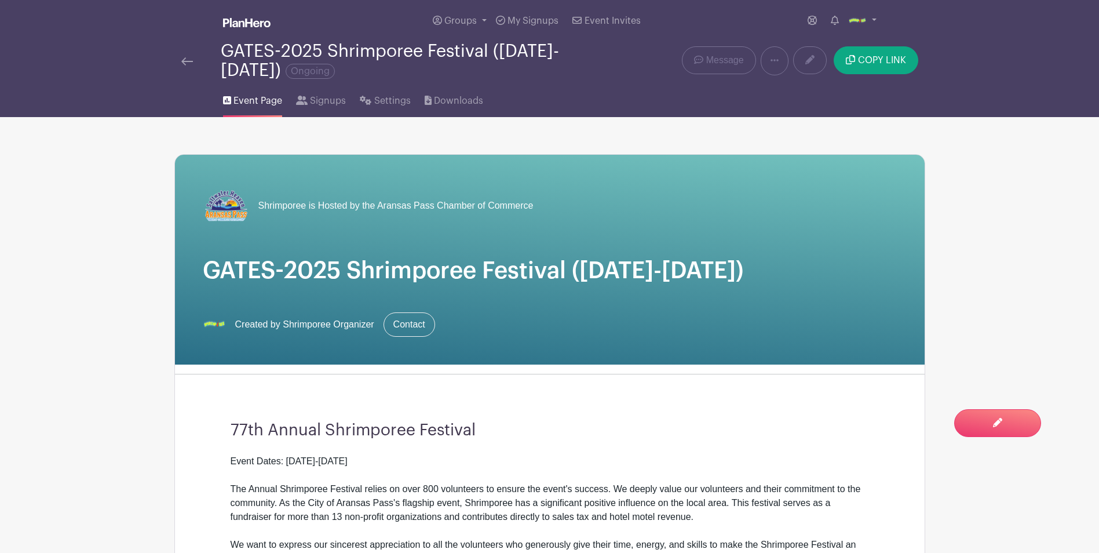
click at [181, 56] on link at bounding box center [187, 61] width 12 height 14
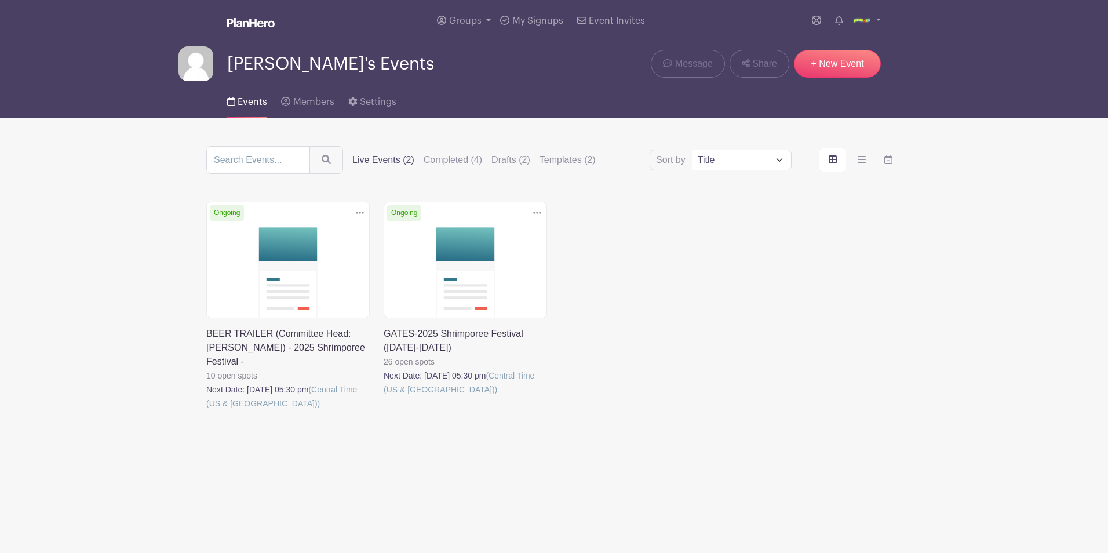
click at [206, 410] on link at bounding box center [206, 410] width 0 height 0
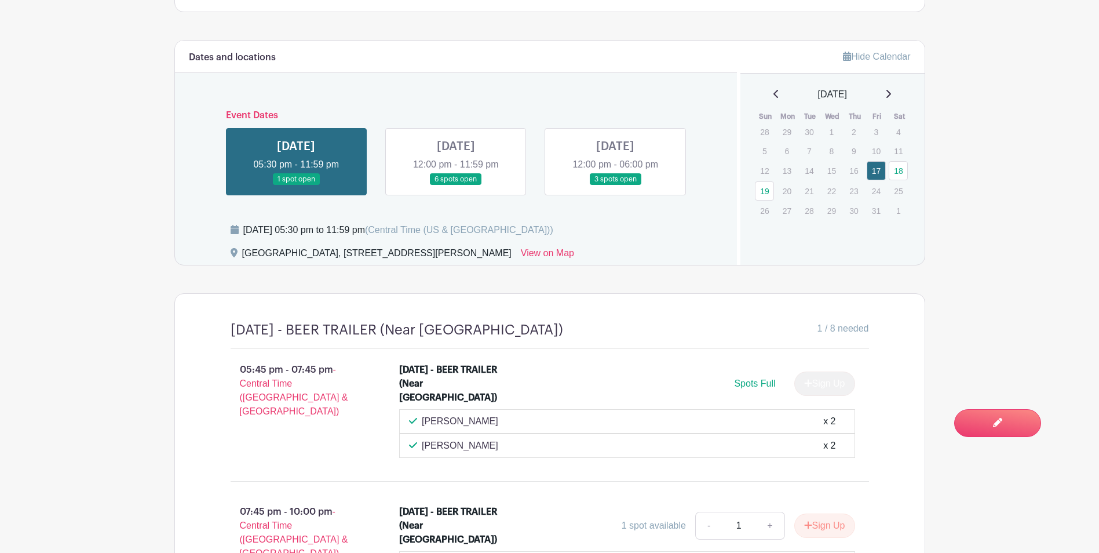
scroll to position [695, 0]
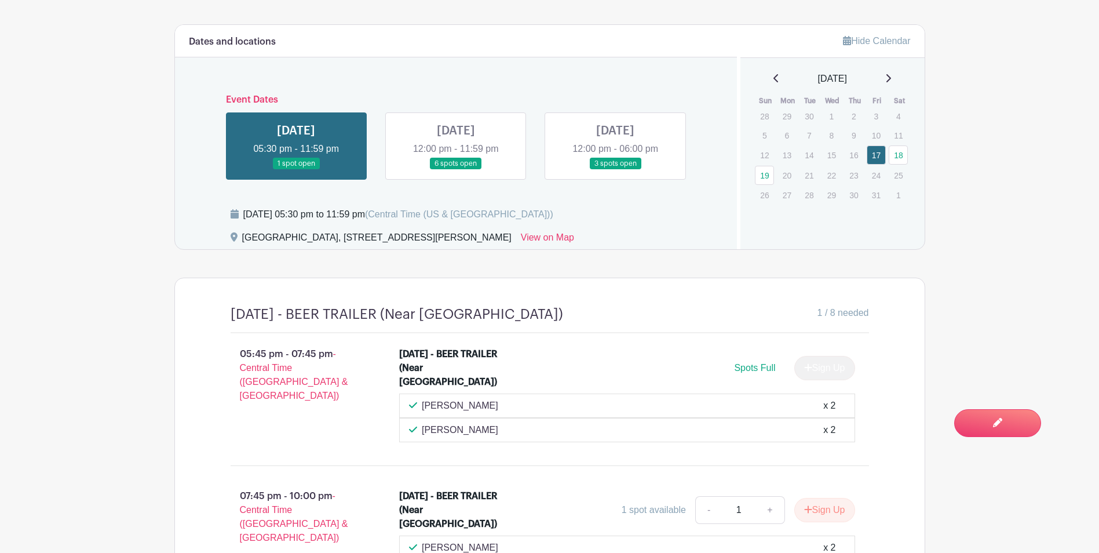
click at [1000, 259] on main "Groups All Groups [PERSON_NAME]'s Events My Signups Event Invites My account Lo…" at bounding box center [549, 198] width 1099 height 1787
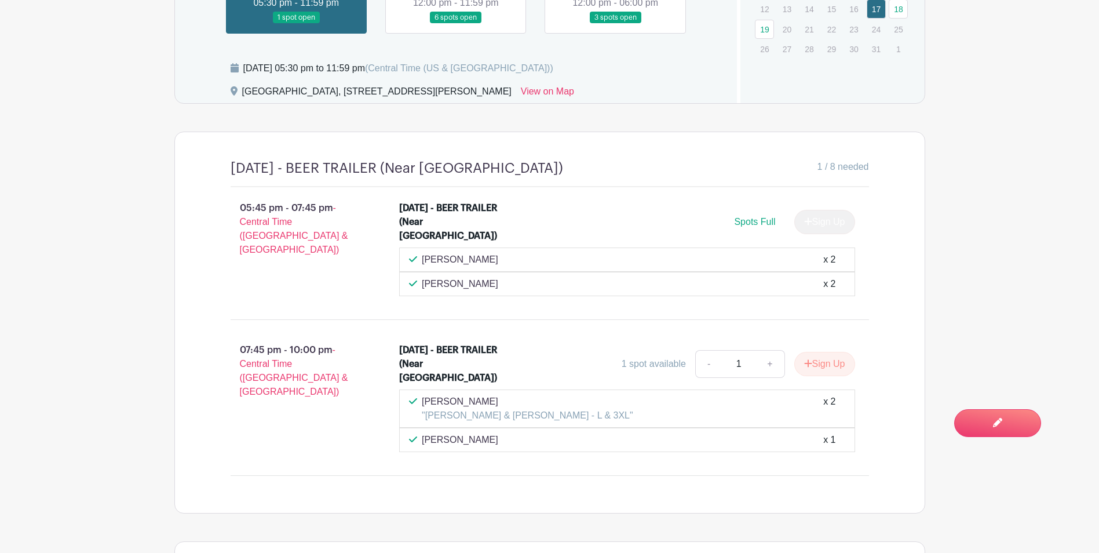
scroll to position [753, 0]
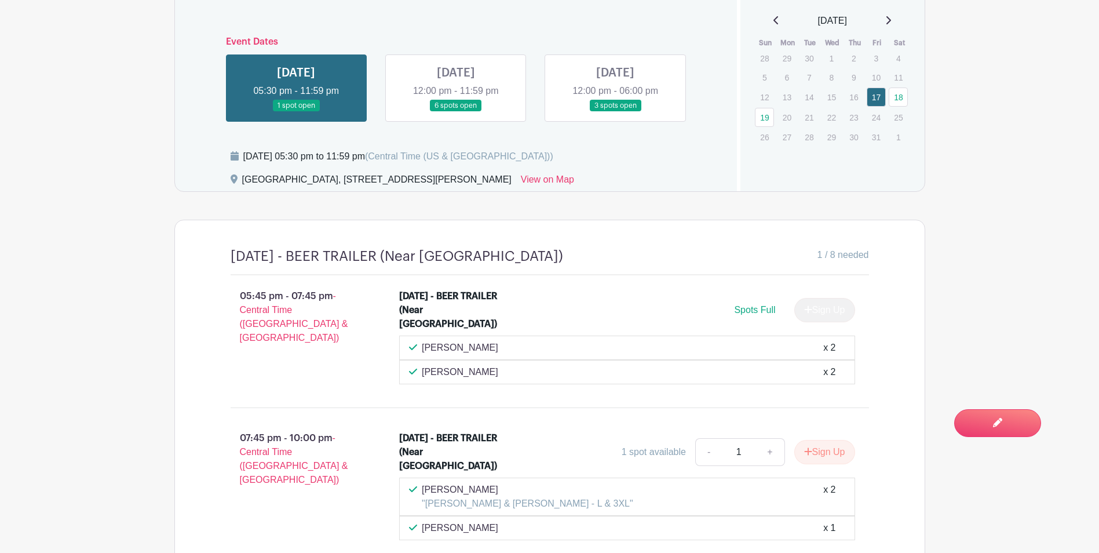
click at [456, 112] on link at bounding box center [456, 112] width 0 height 0
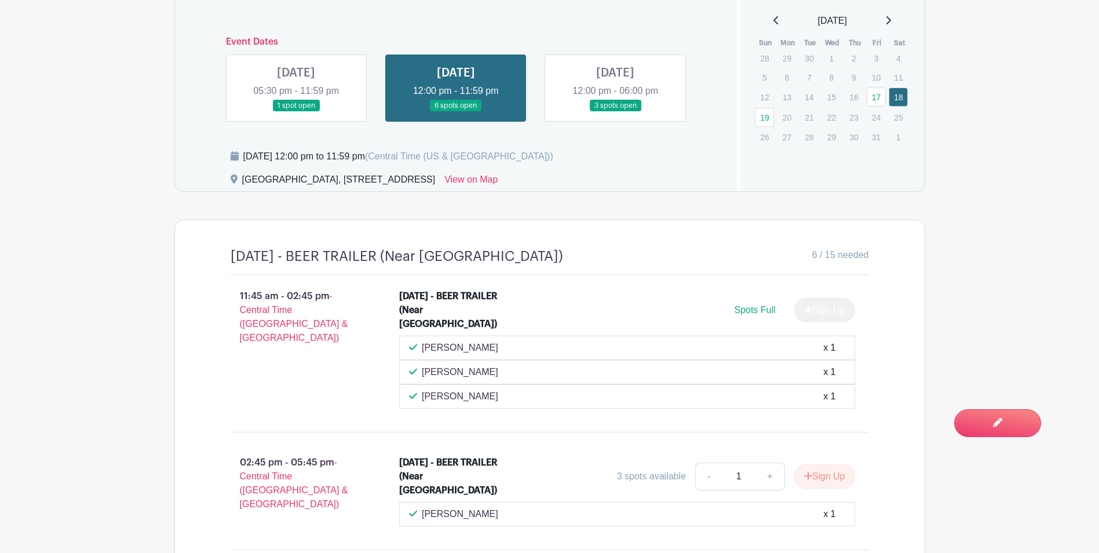
click at [150, 409] on main "Groups All Groups [PERSON_NAME]'s Events My Signups Event Invites My account Lo…" at bounding box center [549, 288] width 1099 height 2082
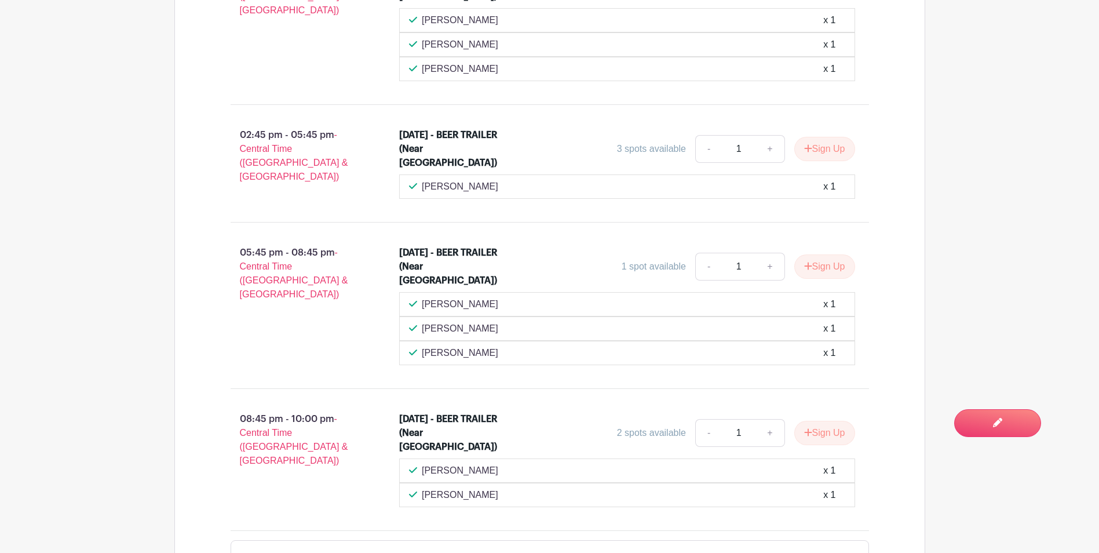
scroll to position [1101, 0]
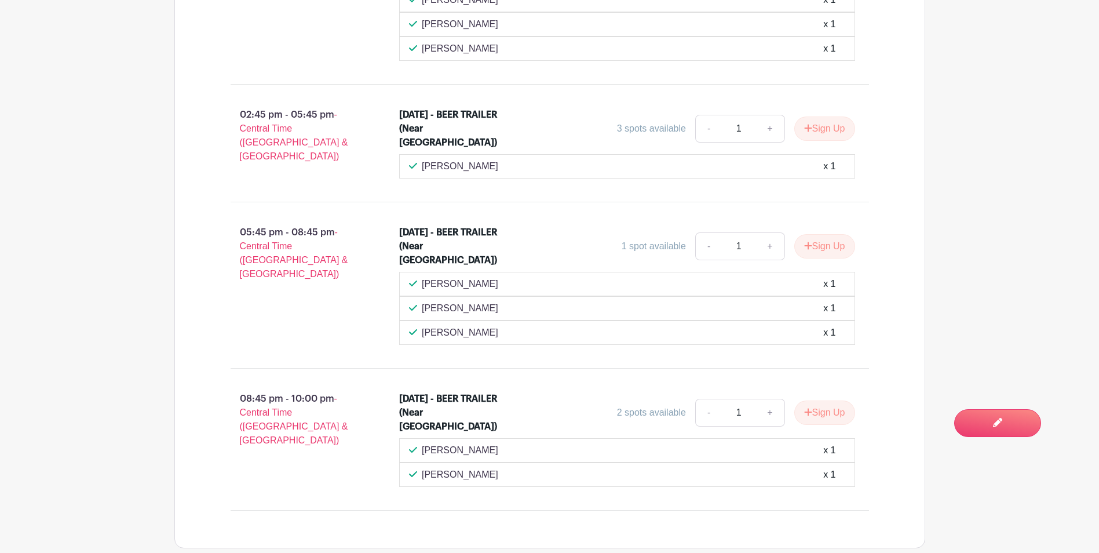
click at [252, 485] on div "11:45 am - 02:45 pm - Central Time (US & Canada) SATURDAY - BEER TRAILER (Near …" at bounding box center [550, 219] width 694 height 583
click at [265, 478] on div "08:45 pm - 10:00 pm - Central Time (US & Canada) SATURDAY - BEER TRAILER (Near …" at bounding box center [550, 439] width 694 height 123
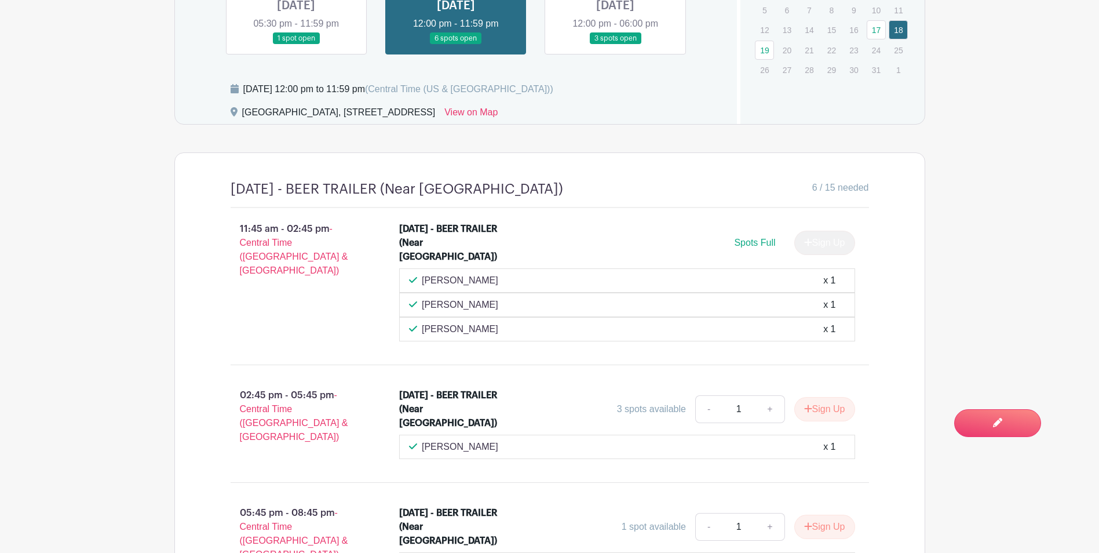
scroll to position [753, 0]
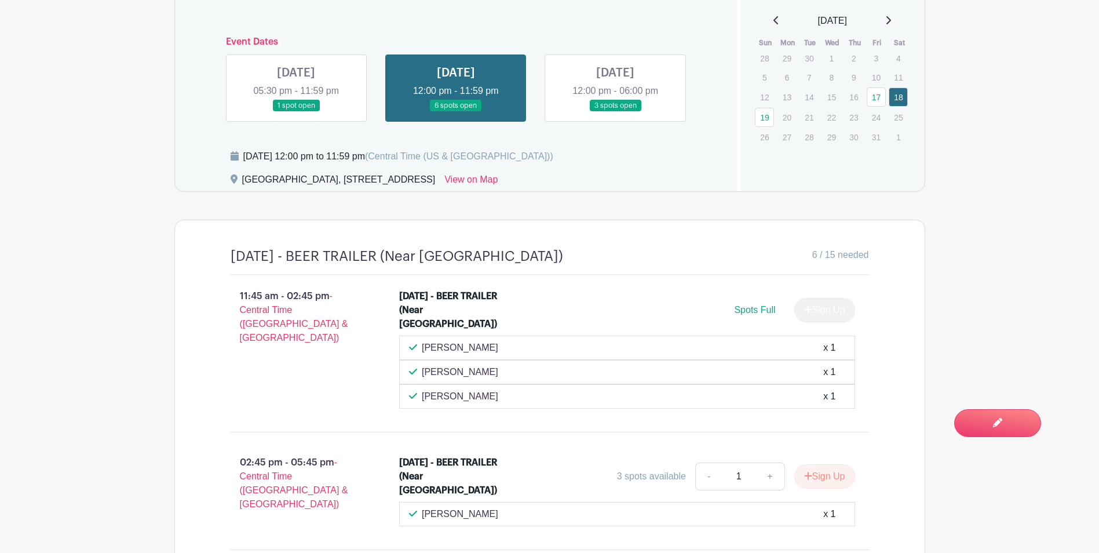
click at [615, 112] on link at bounding box center [615, 112] width 0 height 0
